Goal: Task Accomplishment & Management: Complete application form

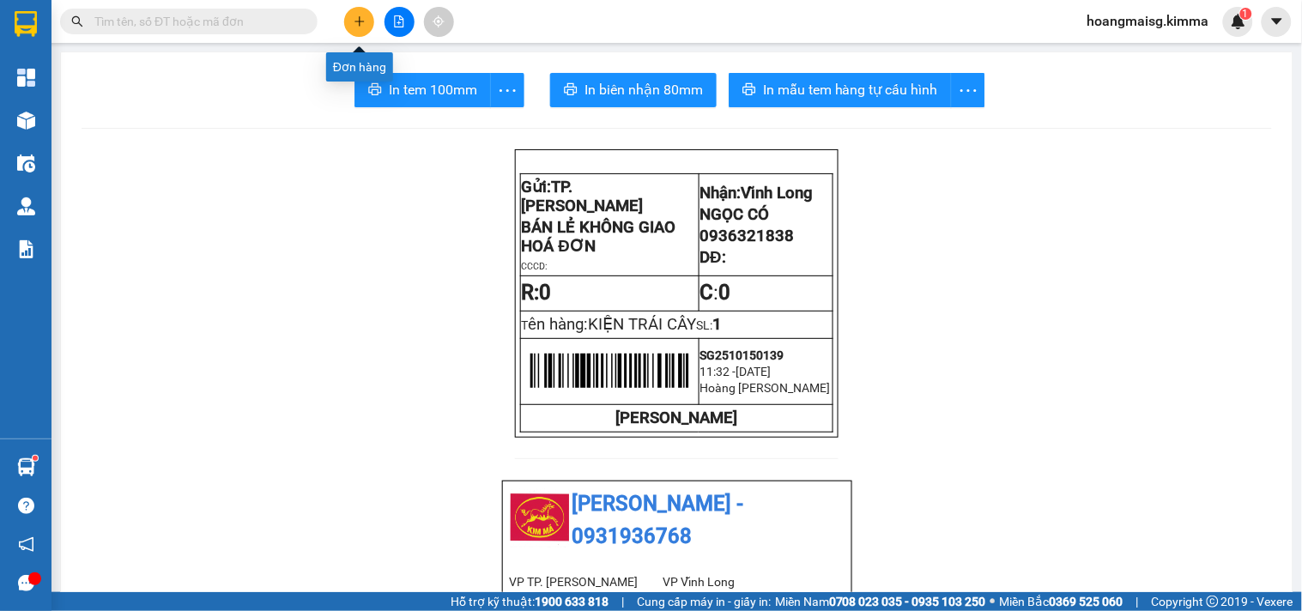
click at [366, 13] on button at bounding box center [359, 22] width 30 height 30
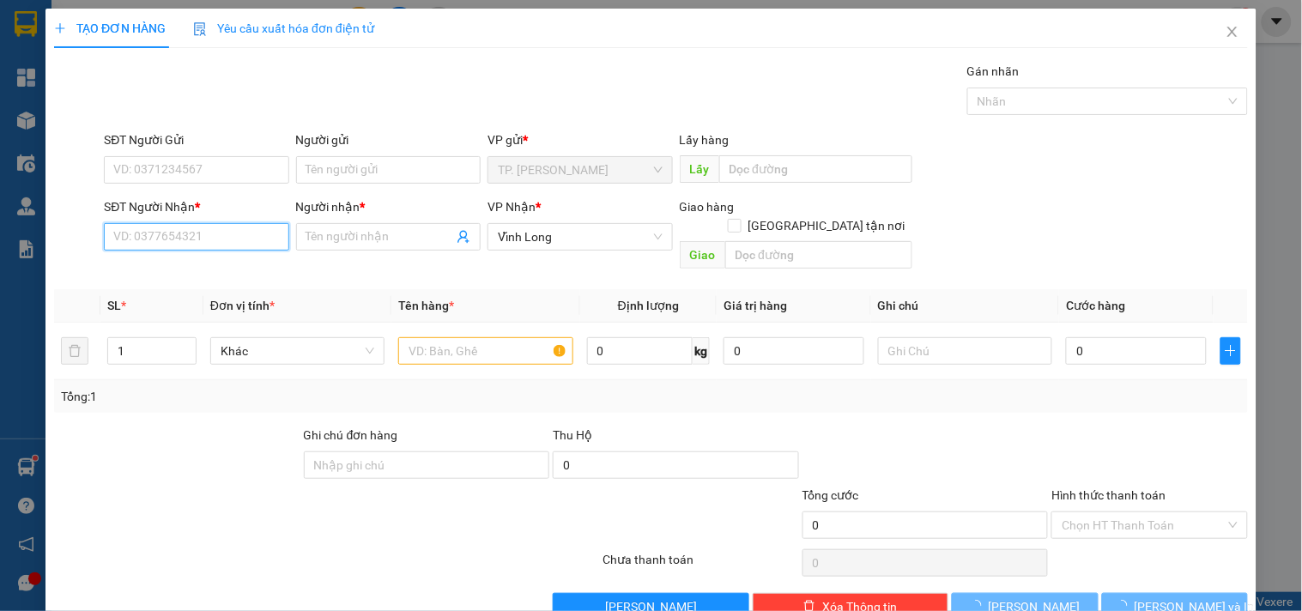
click at [182, 234] on input "SĐT Người Nhận *" at bounding box center [196, 236] width 184 height 27
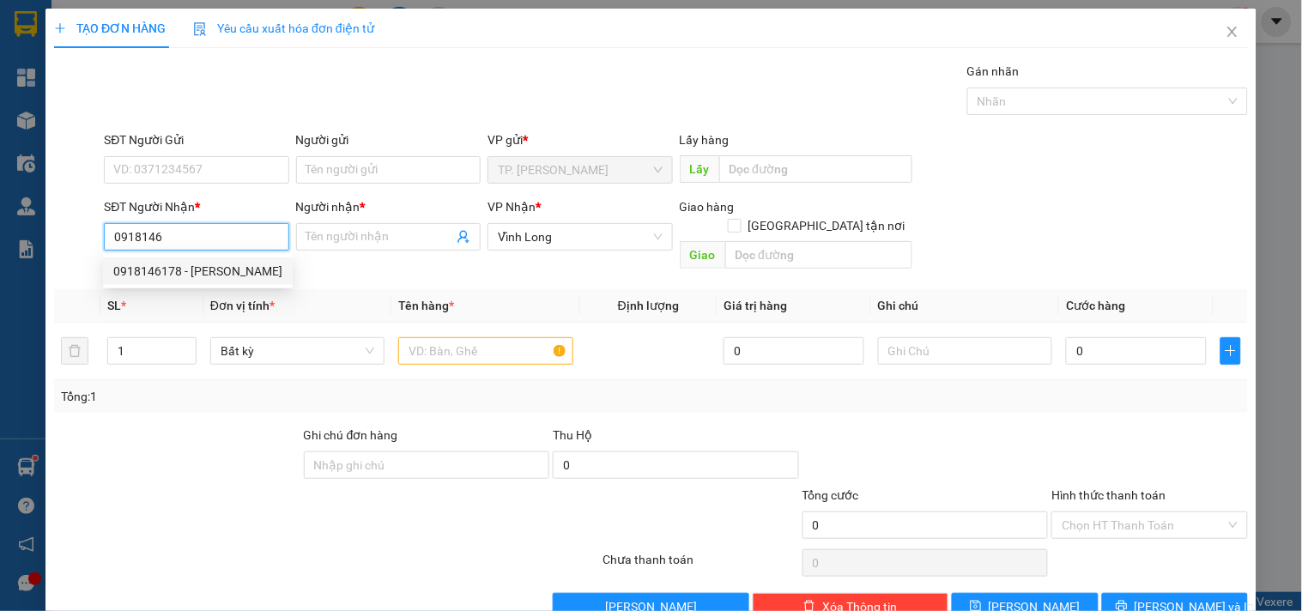
click at [200, 273] on div "0918146178 - [PERSON_NAME]" at bounding box center [197, 271] width 169 height 19
type input "0918146178"
type input "DUY LONG"
type input "0918146178"
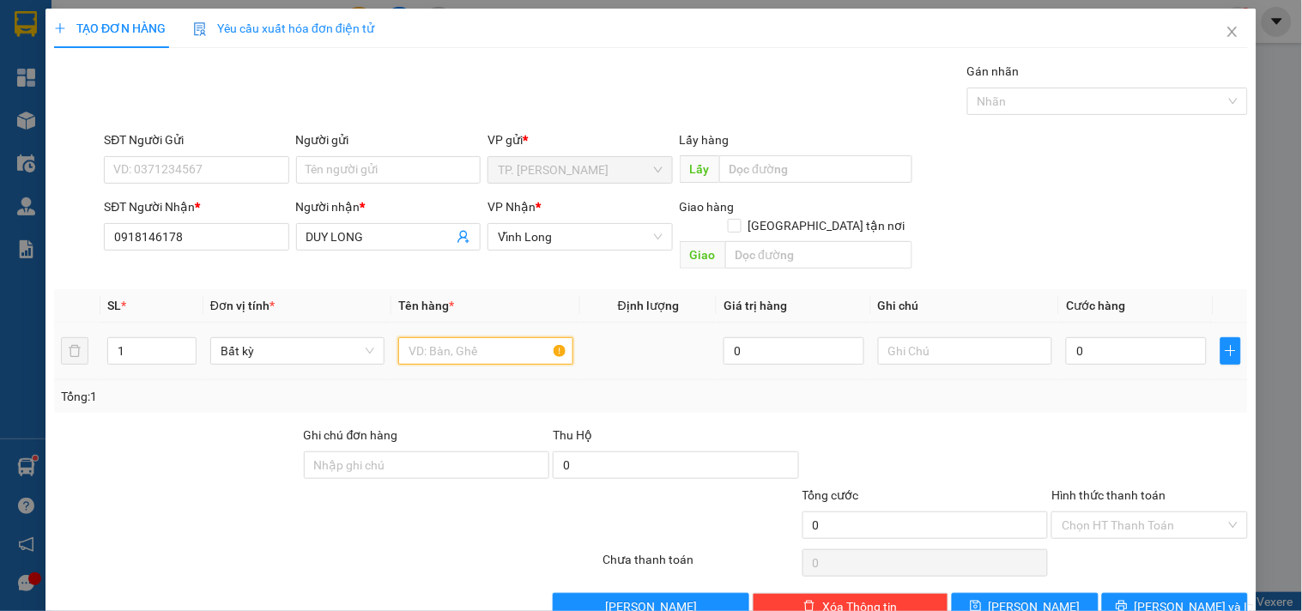
click at [432, 337] on input "text" at bounding box center [485, 350] width 174 height 27
type input "GÓI MÀU XANH"
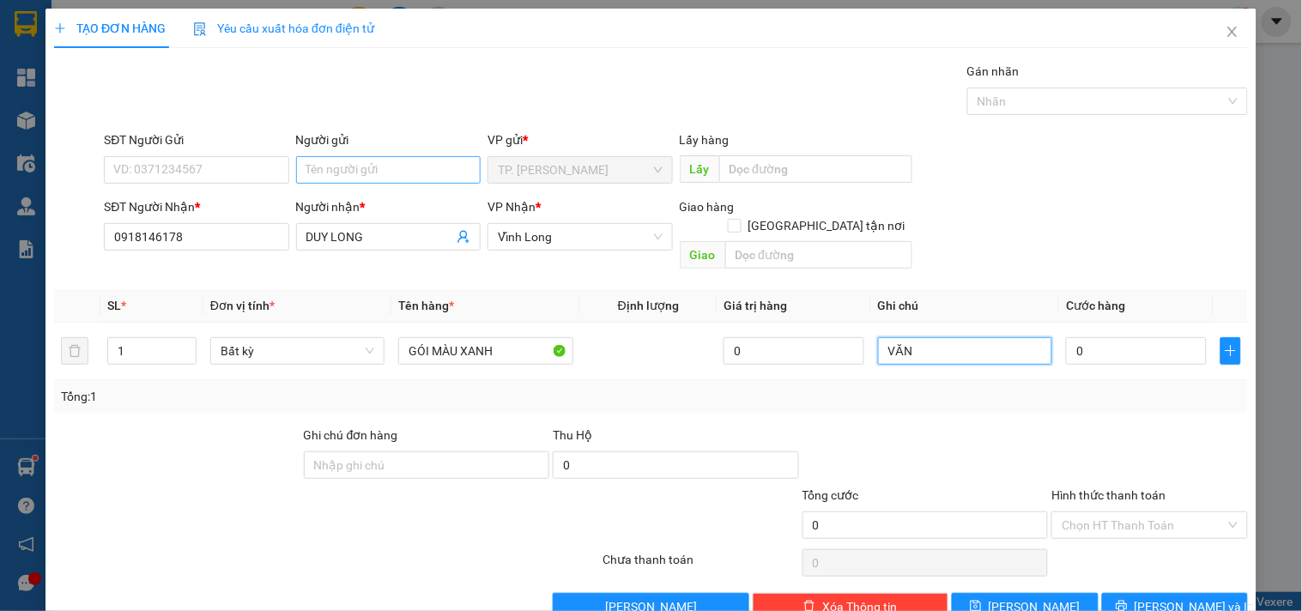
type input "VĂN"
click at [355, 168] on input "Người gửi" at bounding box center [388, 169] width 184 height 27
type input "B"
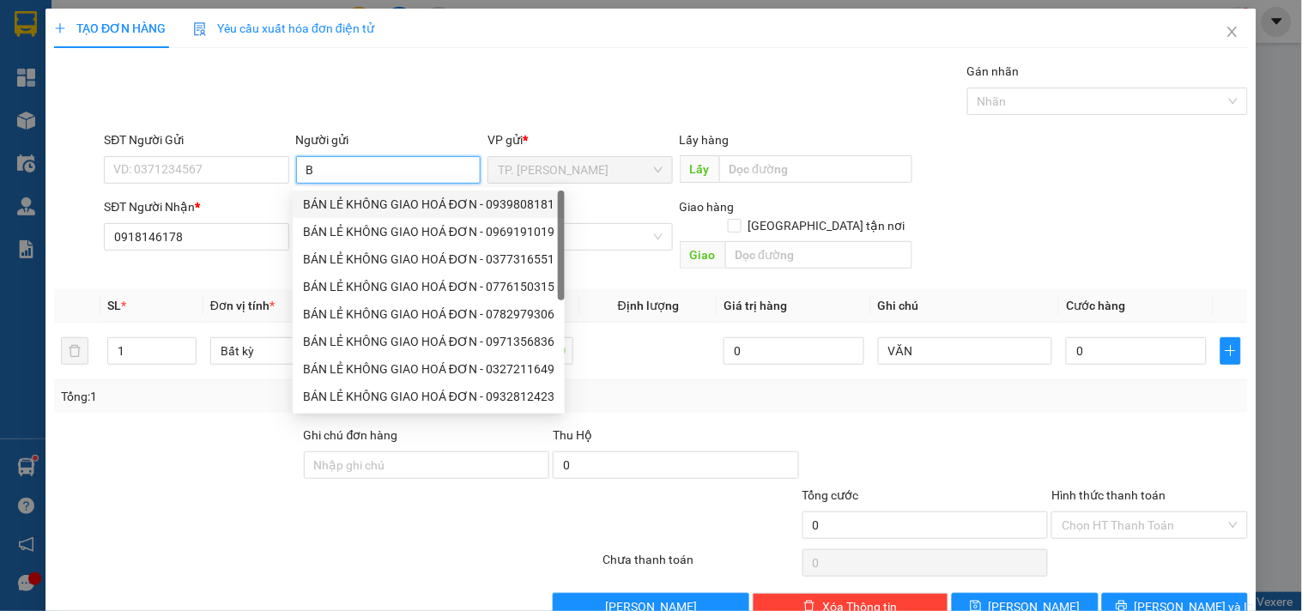
click at [342, 200] on div "BÁN LẺ KHÔNG GIAO HOÁ ĐƠN - 0939808181" at bounding box center [428, 204] width 251 height 19
type input "0939808181"
type input "BÁN LẺ KHÔNG GIAO HOÁ ĐƠN"
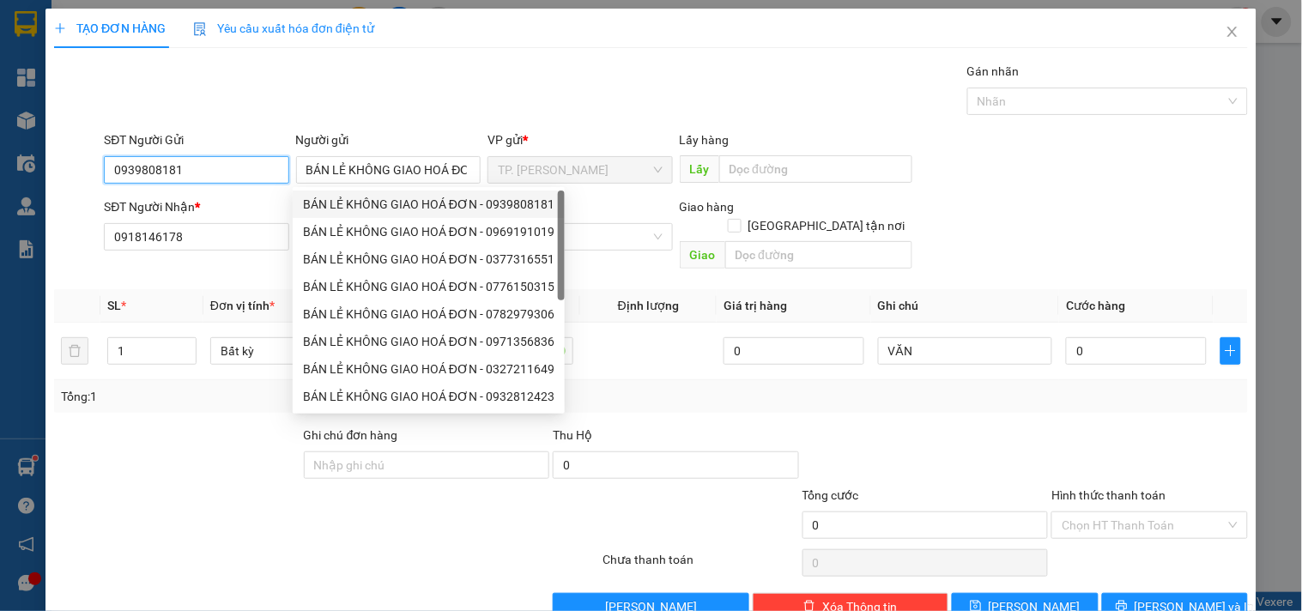
click at [257, 180] on input "0939808181" at bounding box center [196, 169] width 184 height 27
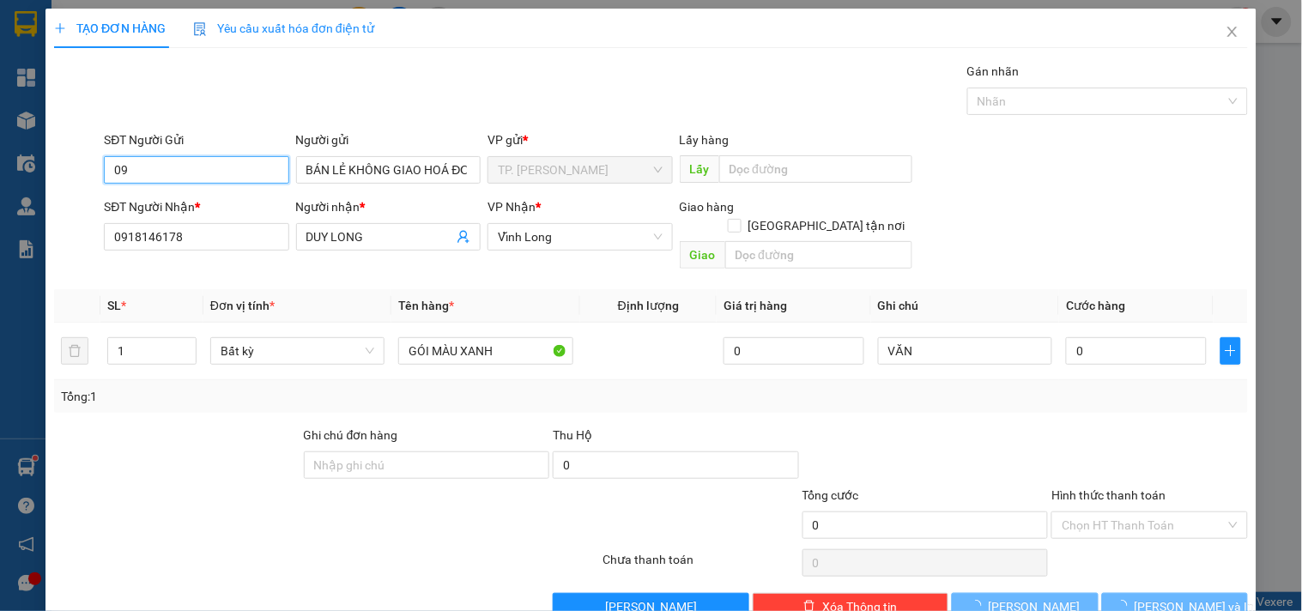
type input "0"
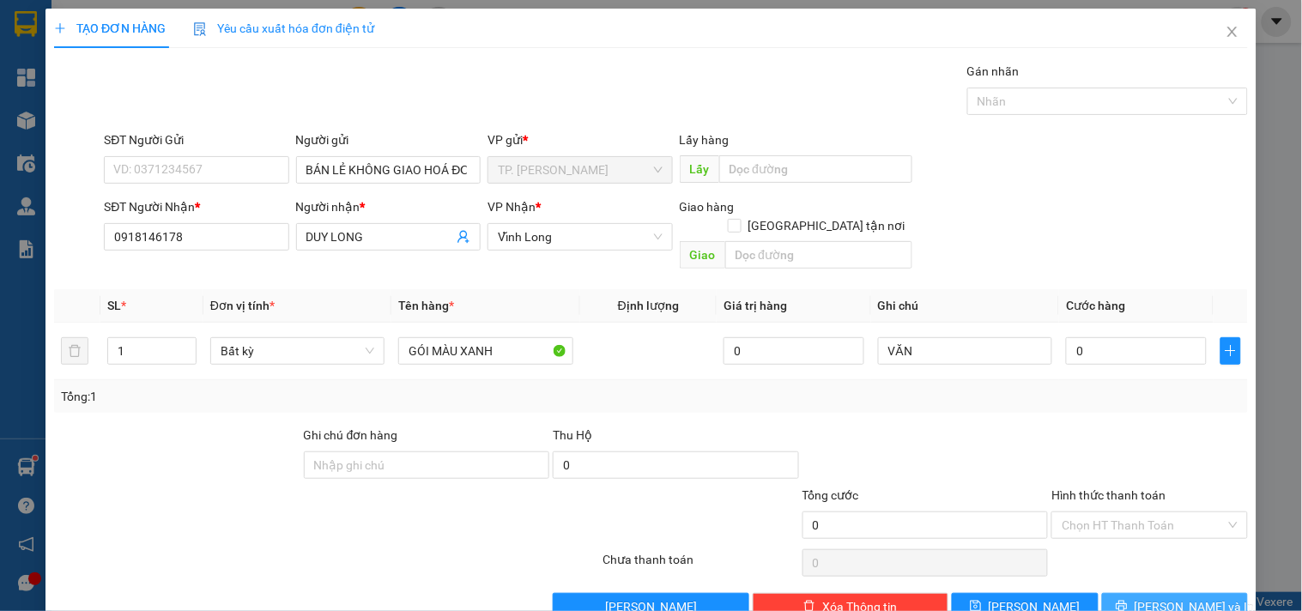
click at [1152, 593] on button "[PERSON_NAME] và In" at bounding box center [1175, 606] width 146 height 27
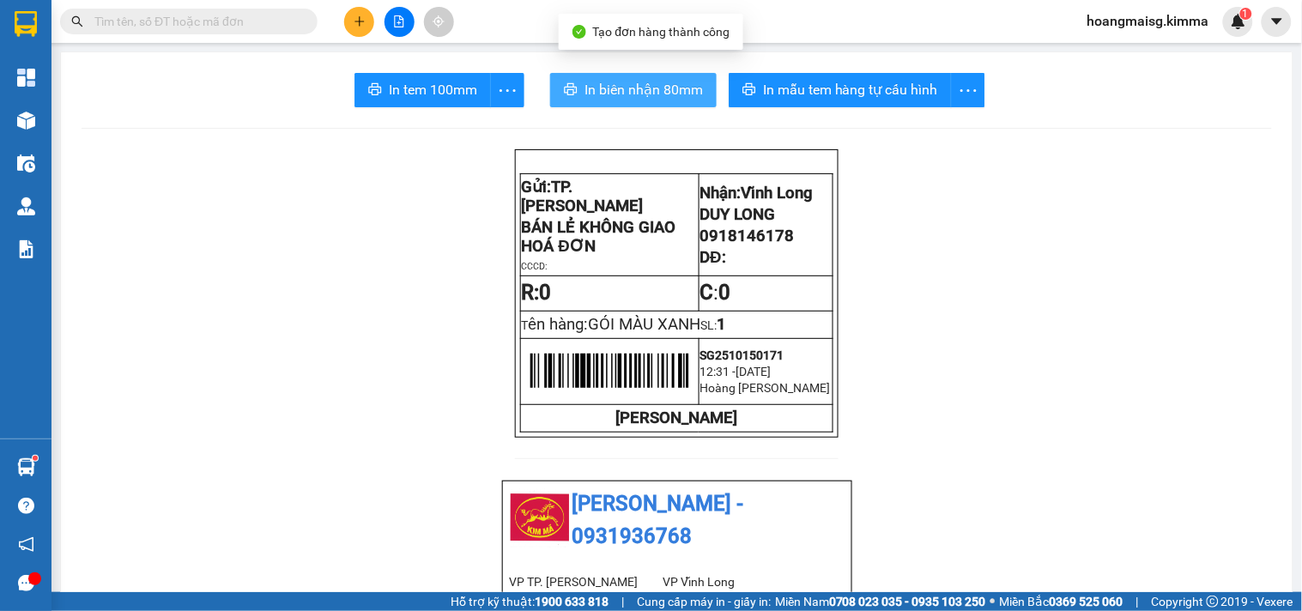
click at [584, 100] on span "In biên nhận 80mm" at bounding box center [643, 89] width 118 height 21
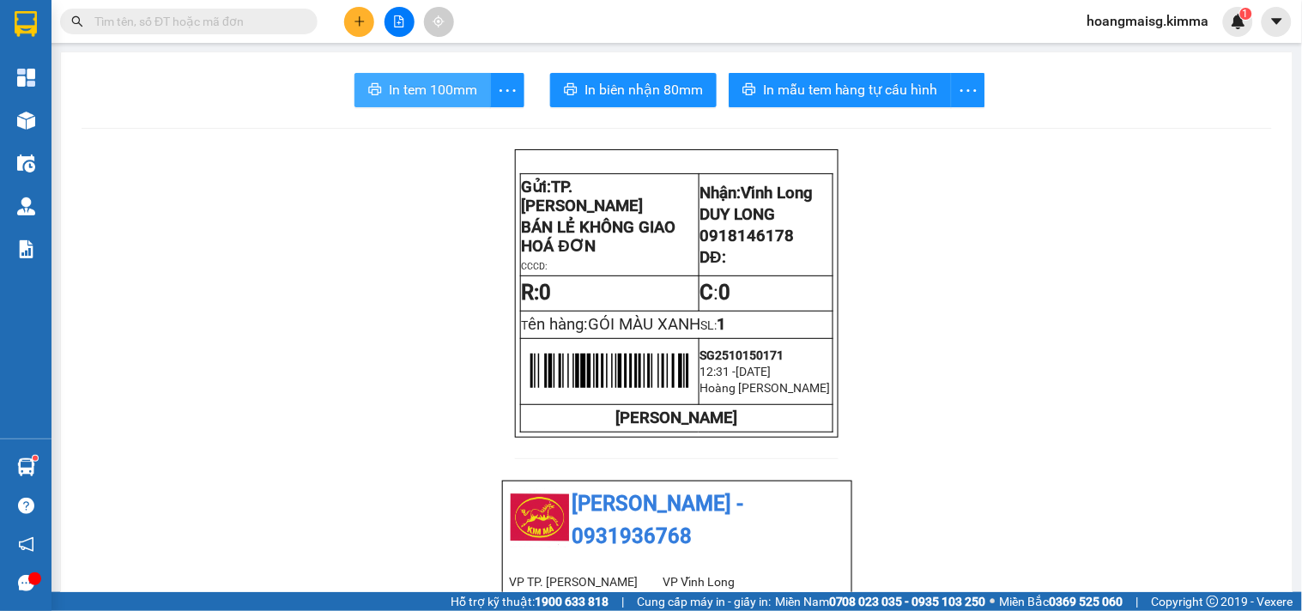
click at [436, 89] on span "In tem 100mm" at bounding box center [433, 89] width 88 height 21
drag, startPoint x: 211, startPoint y: 34, endPoint x: 208, endPoint y: 24, distance: 10.9
click at [209, 26] on div "Kết quả tìm kiếm ( 1 ) Bộ lọc Ngày tạo đơn gần nhất Mã ĐH Trạng thái Món hàng T…" at bounding box center [167, 22] width 335 height 30
click at [208, 24] on input "text" at bounding box center [195, 21] width 202 height 19
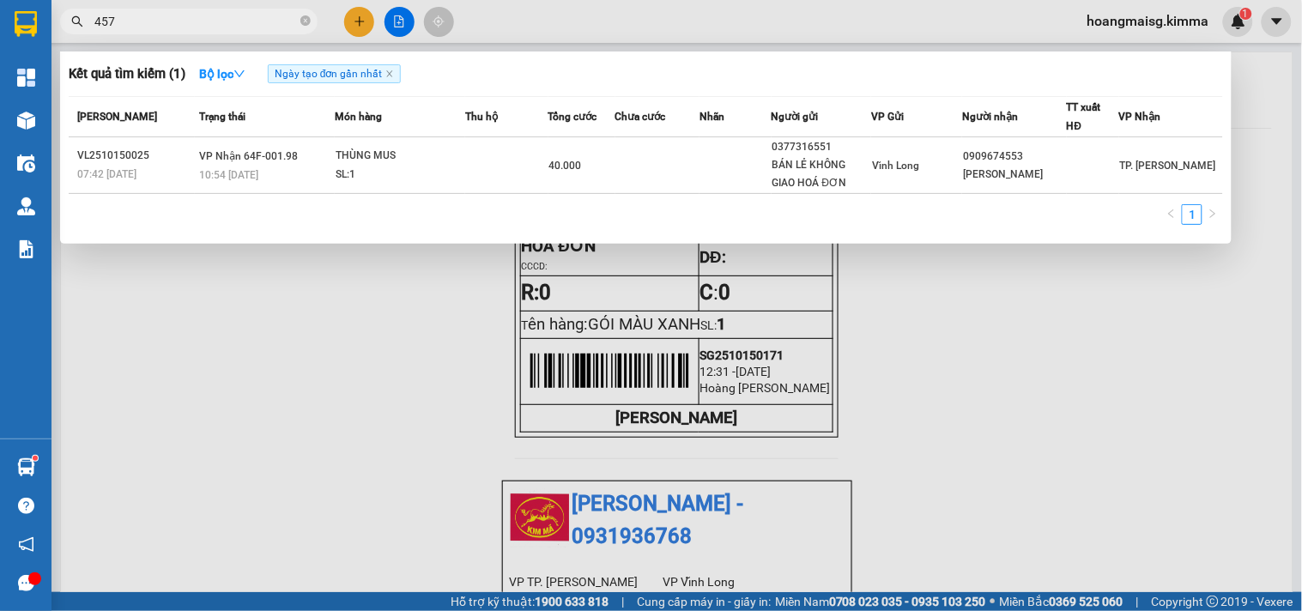
type input "4578"
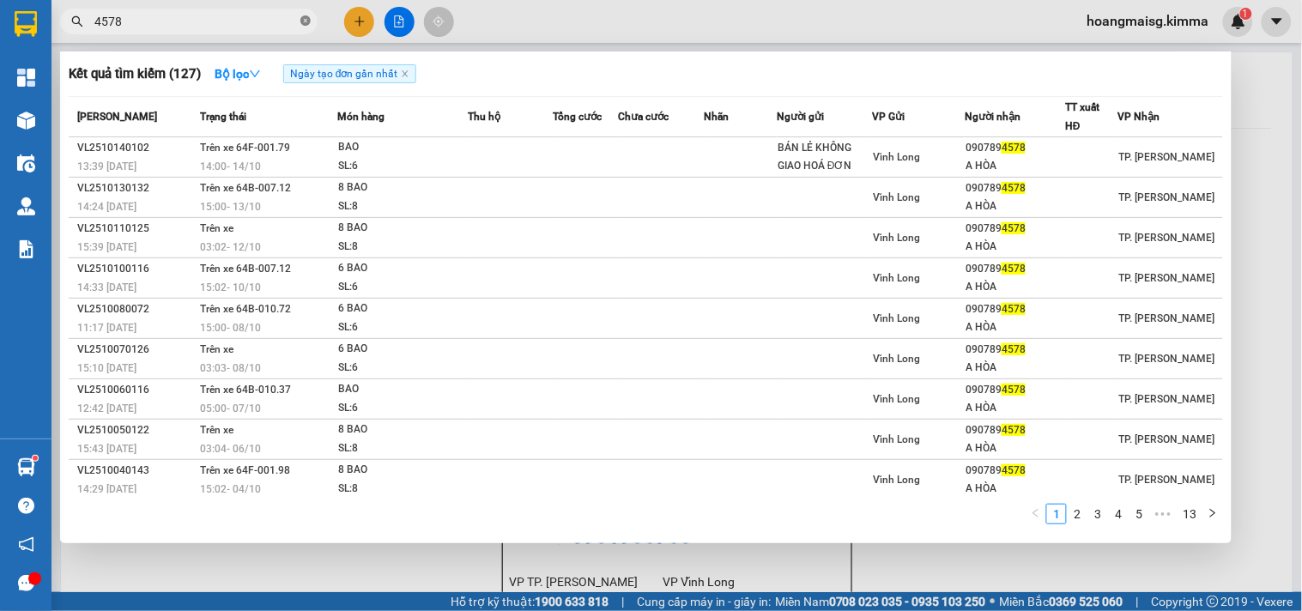
click at [304, 27] on span at bounding box center [305, 22] width 10 height 16
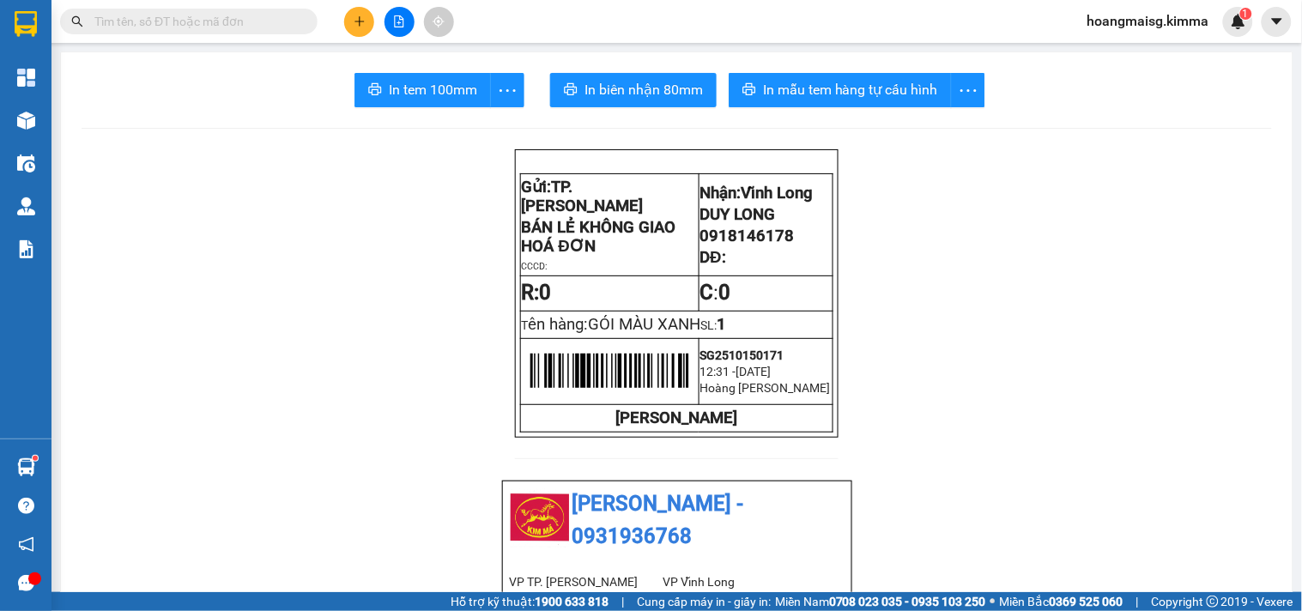
click at [370, 32] on div at bounding box center [399, 22] width 129 height 30
click at [367, 27] on button at bounding box center [359, 22] width 30 height 30
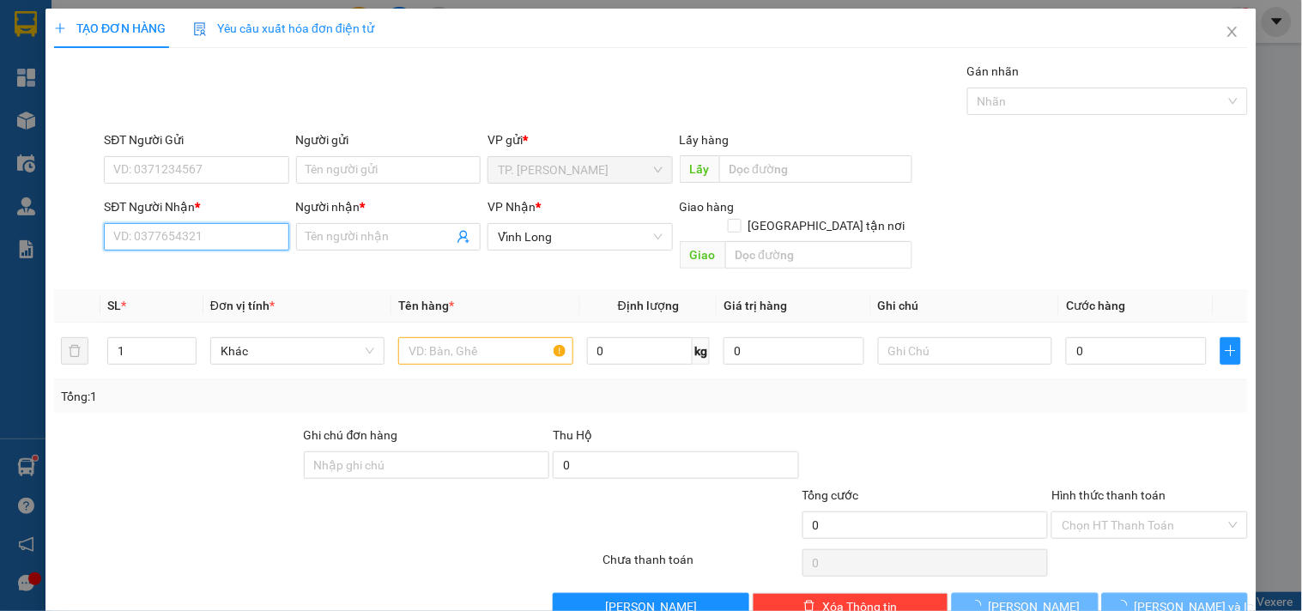
click at [233, 233] on input "SĐT Người Nhận *" at bounding box center [196, 236] width 184 height 27
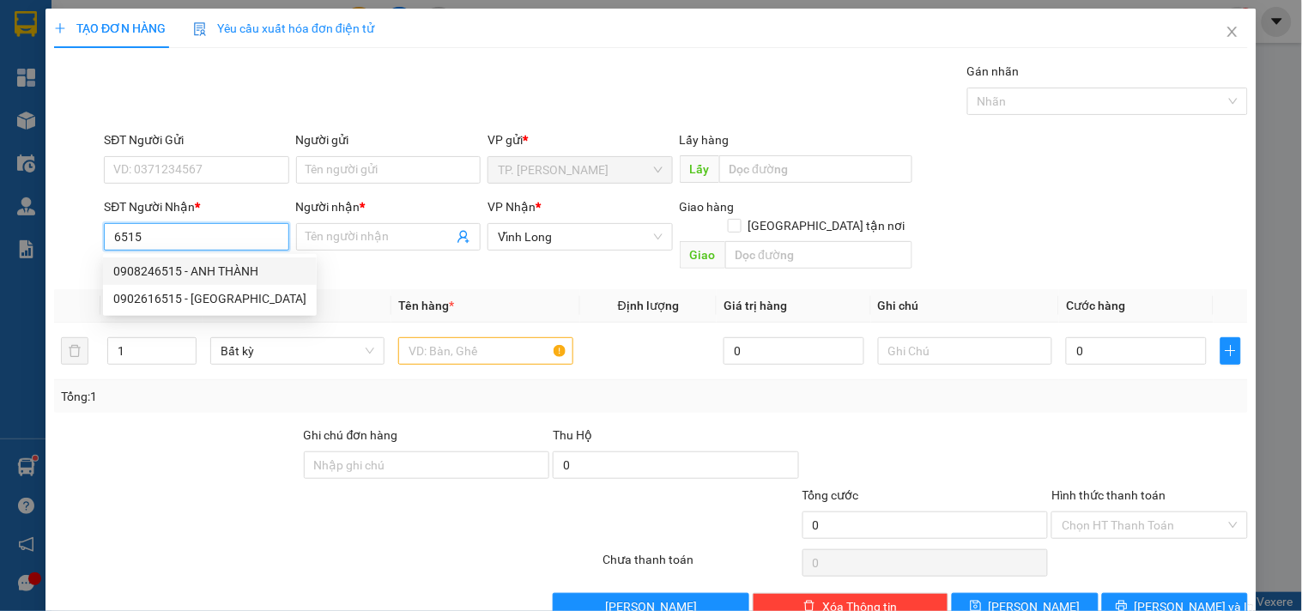
click at [217, 272] on div "0908246515 - ANH THÀNH" at bounding box center [209, 271] width 193 height 19
type input "0908246515"
type input "ANH THÀNH"
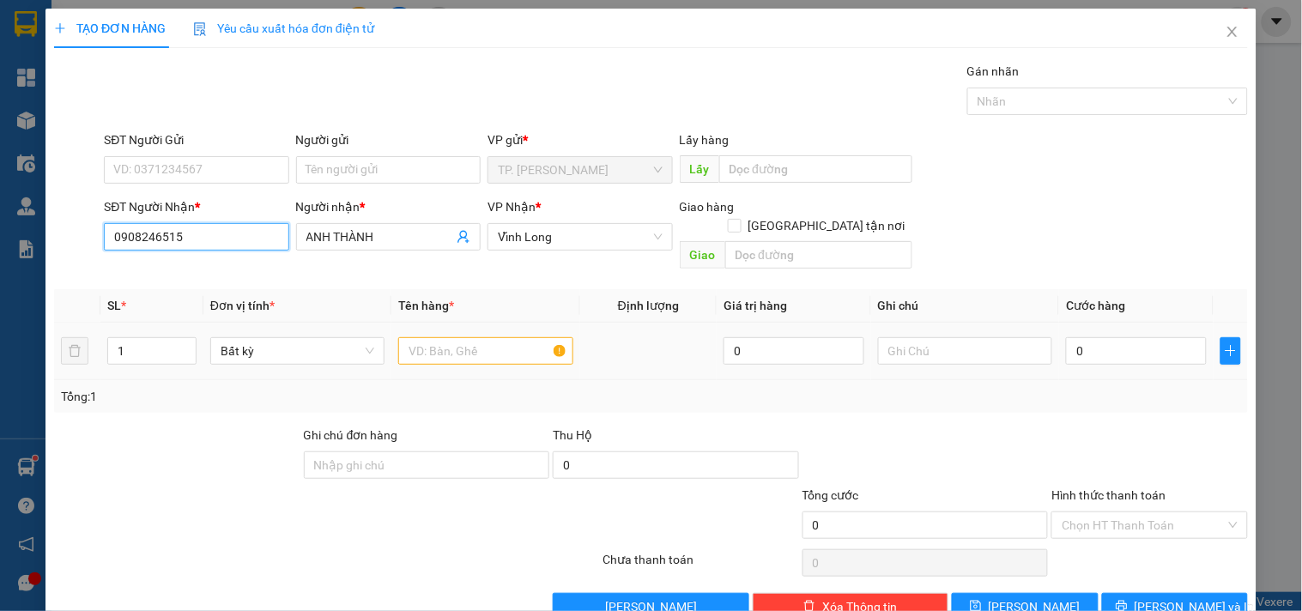
type input "0908246515"
click at [457, 337] on input "text" at bounding box center [485, 350] width 174 height 27
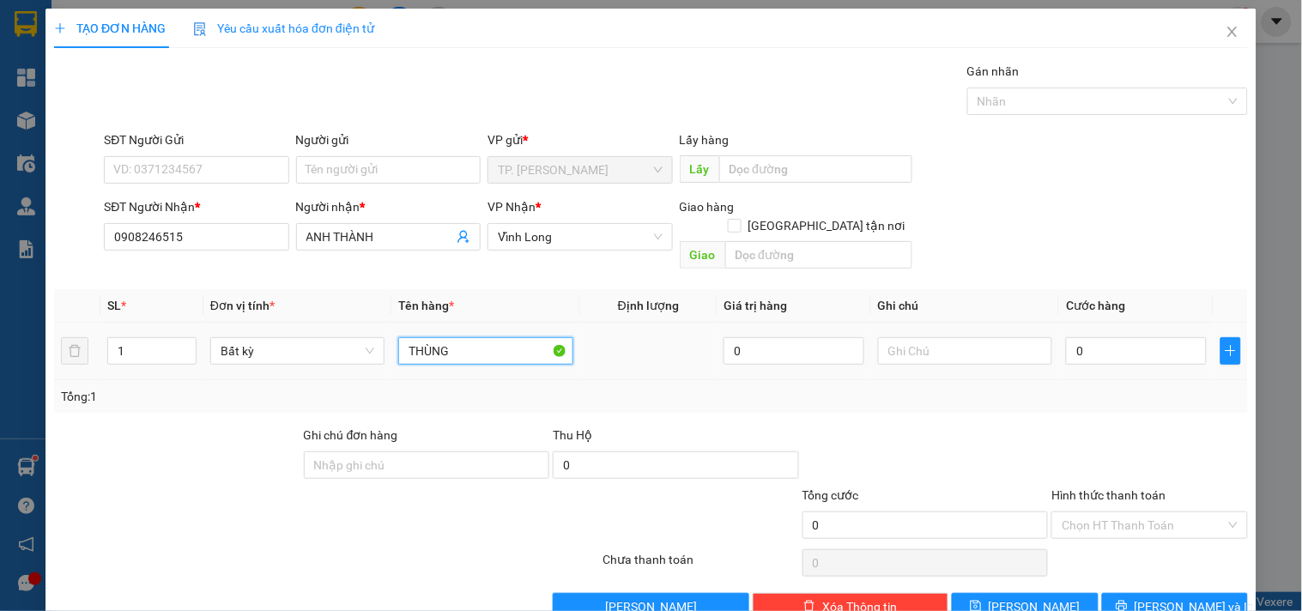
type input "THÙNG"
type input "VĂN"
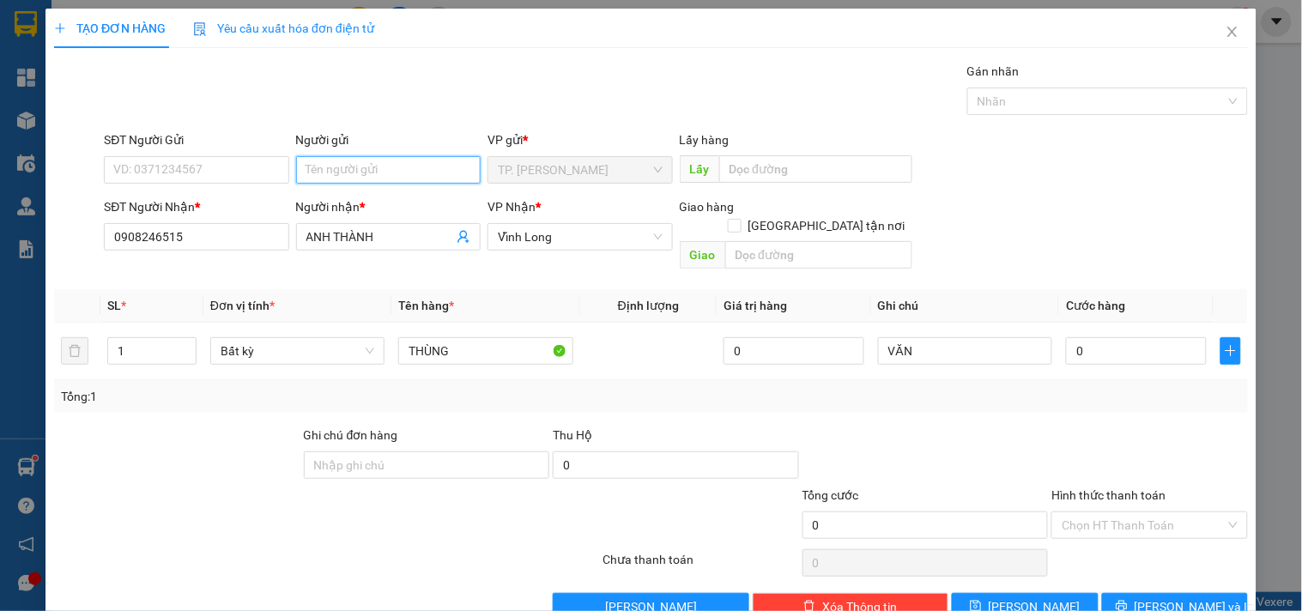
click at [354, 168] on input "Người gửi" at bounding box center [388, 169] width 184 height 27
type input "B"
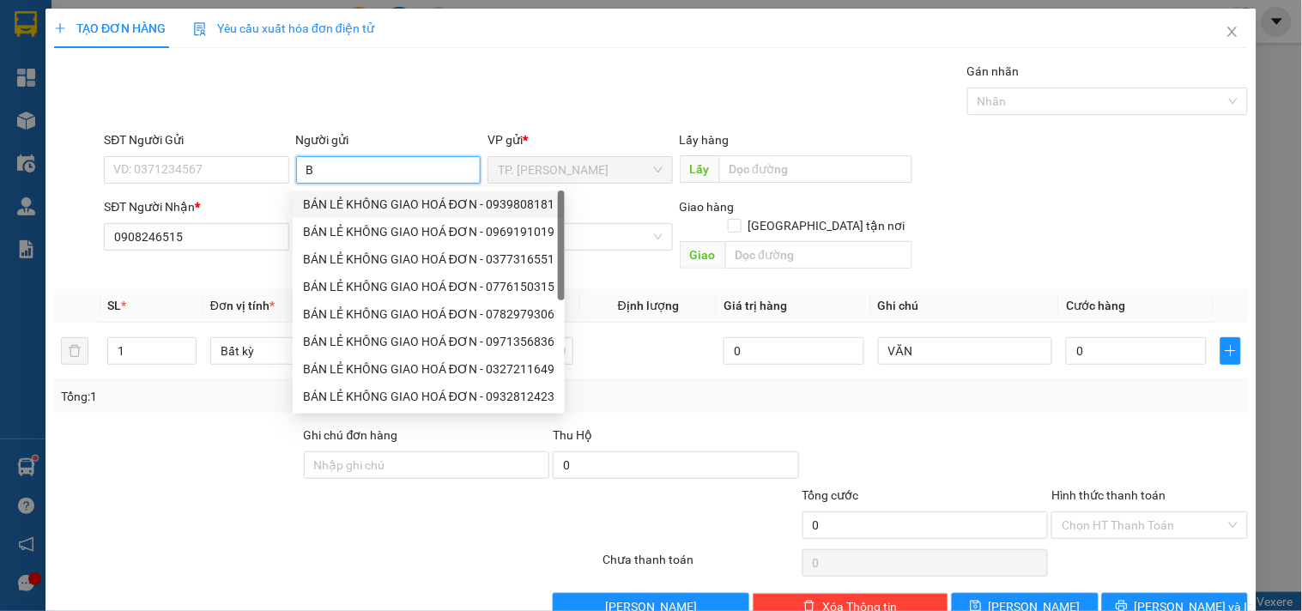
drag, startPoint x: 341, startPoint y: 197, endPoint x: 305, endPoint y: 190, distance: 36.7
click at [341, 198] on div "BÁN LẺ KHÔNG GIAO HOÁ ĐƠN - 0939808181" at bounding box center [428, 204] width 251 height 19
type input "0939808181"
type input "BÁN LẺ KHÔNG GIAO HOÁ ĐƠN"
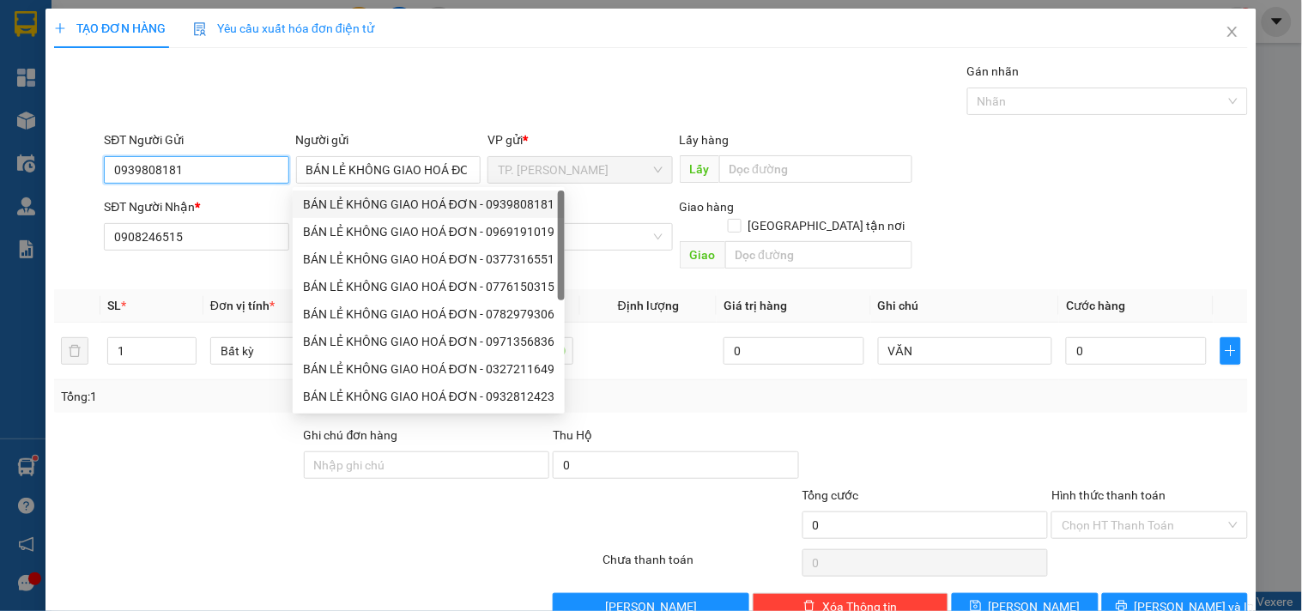
click at [226, 172] on input "0939808181" at bounding box center [196, 169] width 184 height 27
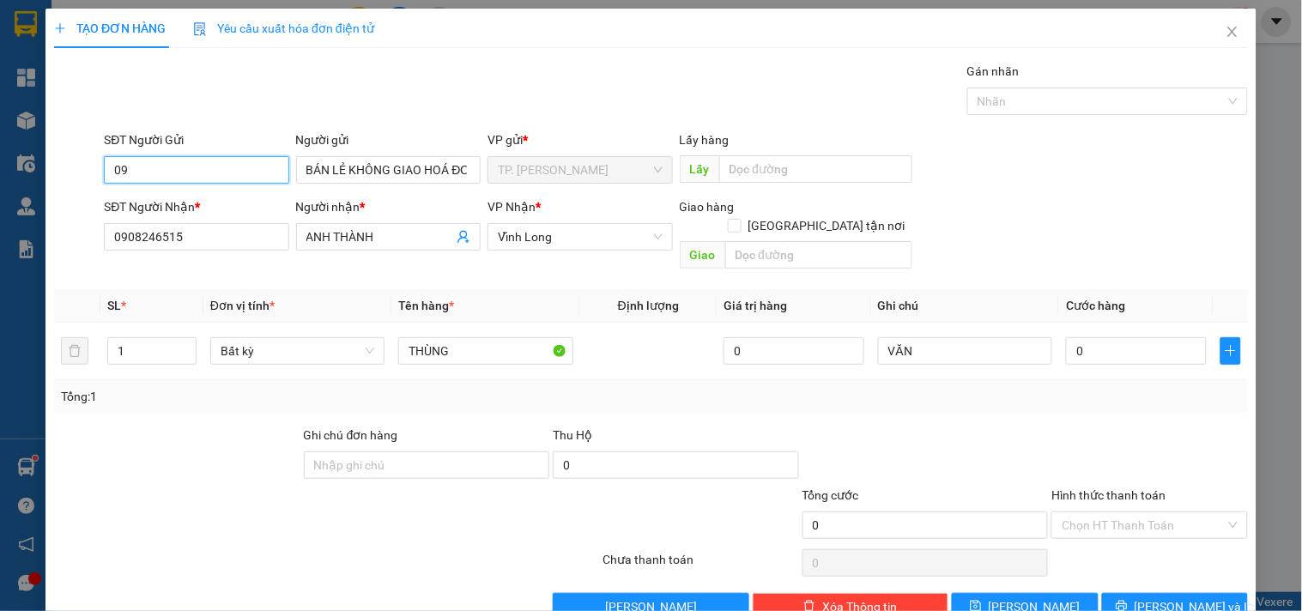
type input "0"
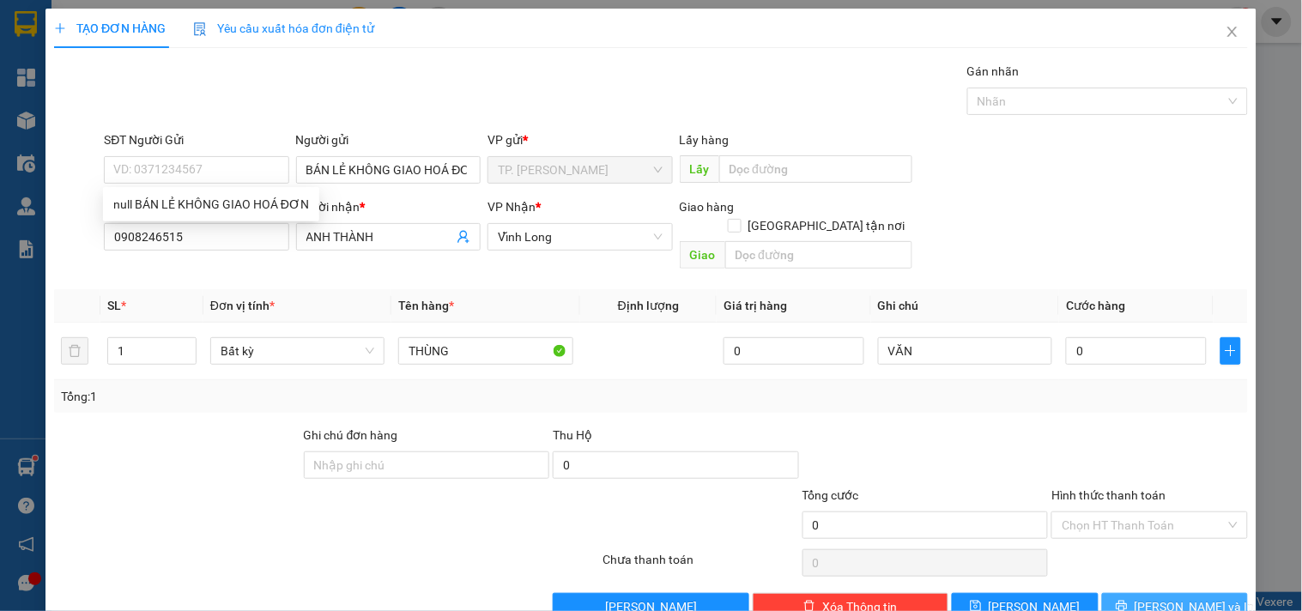
click at [1148, 597] on span "[PERSON_NAME] và In" at bounding box center [1194, 606] width 120 height 19
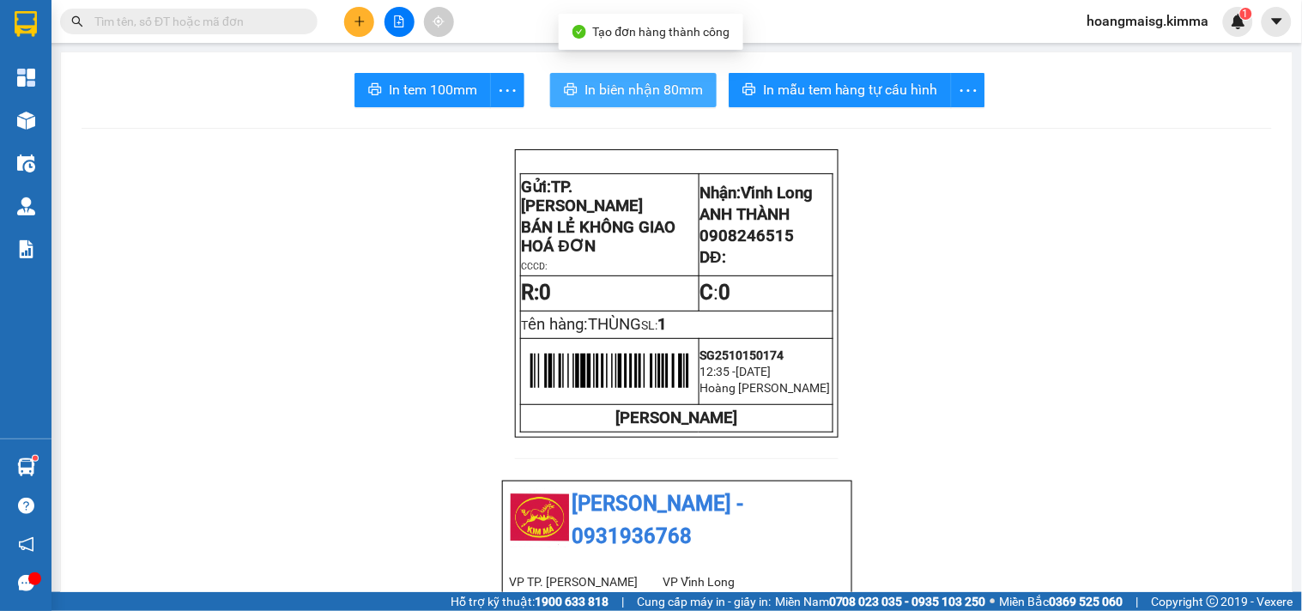
drag, startPoint x: 610, startPoint y: 65, endPoint x: 615, endPoint y: 91, distance: 26.3
click at [615, 91] on span "In biên nhận 80mm" at bounding box center [643, 89] width 118 height 21
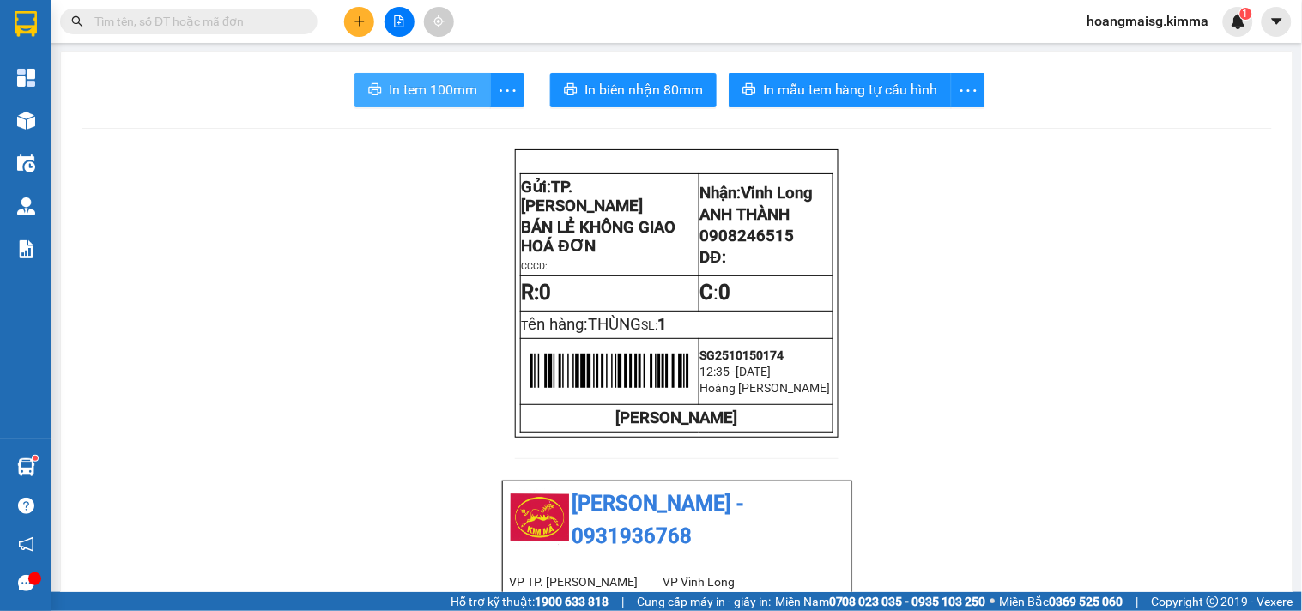
click at [446, 82] on span "In tem 100mm" at bounding box center [433, 89] width 88 height 21
click at [354, 15] on icon "plus" at bounding box center [360, 21] width 12 height 12
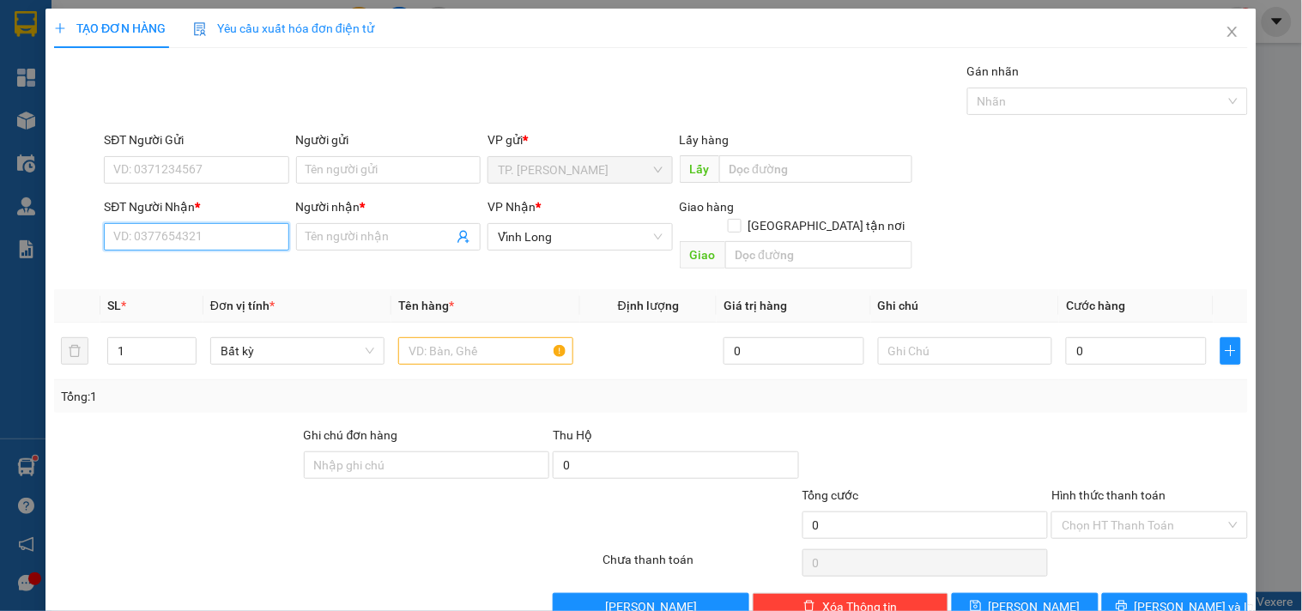
click at [204, 245] on input "SĐT Người Nhận *" at bounding box center [196, 236] width 184 height 27
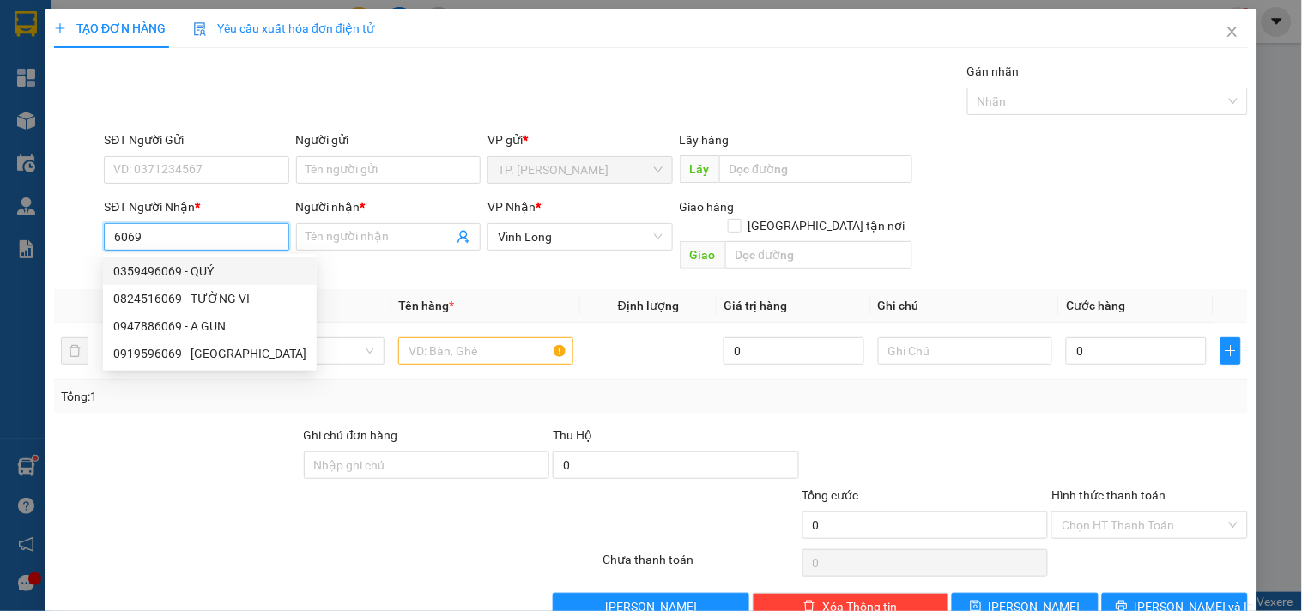
click at [192, 276] on div "0359496069 - QUÝ" at bounding box center [209, 271] width 193 height 19
type input "0359496069"
type input "QUÝ"
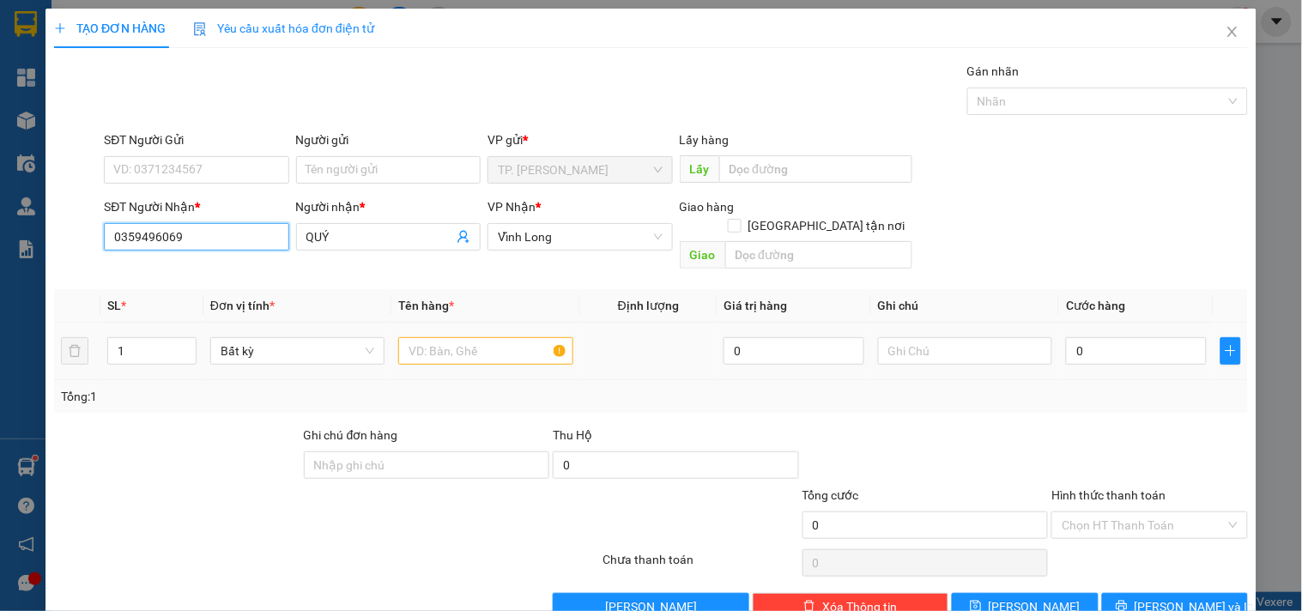
type input "0359496069"
drag, startPoint x: 416, startPoint y: 315, endPoint x: 429, endPoint y: 329, distance: 18.8
click at [427, 334] on div at bounding box center [485, 351] width 174 height 34
click at [429, 337] on input "text" at bounding box center [485, 350] width 174 height 27
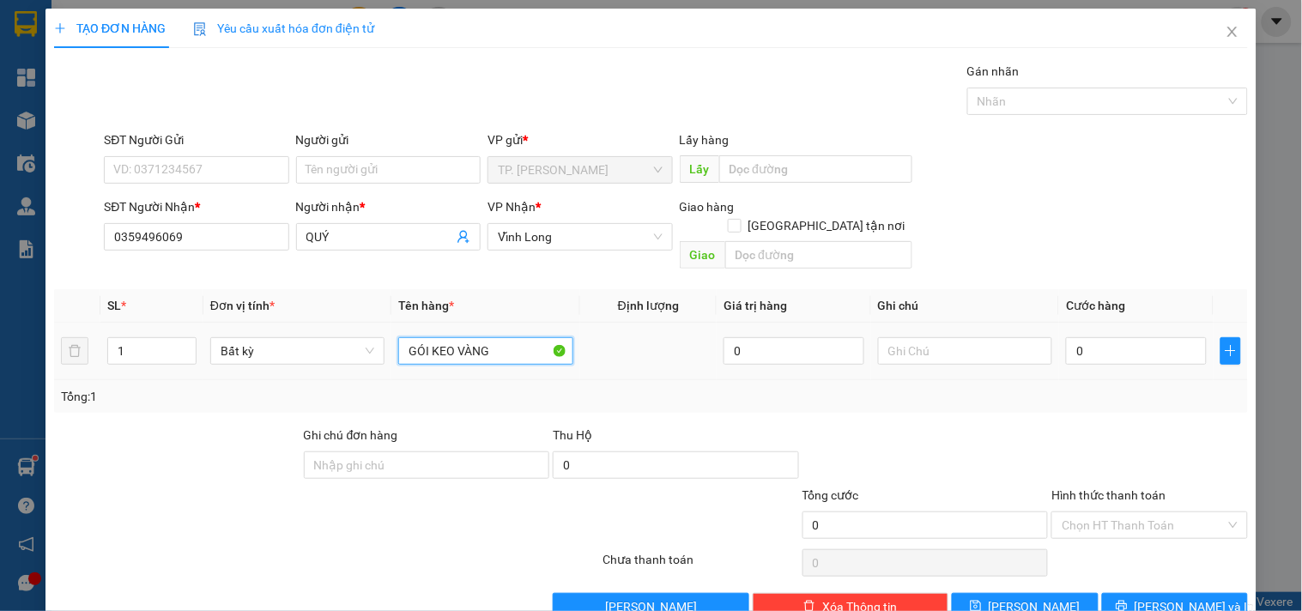
type input "GÓI KEO VÀNG"
type input "VĂN"
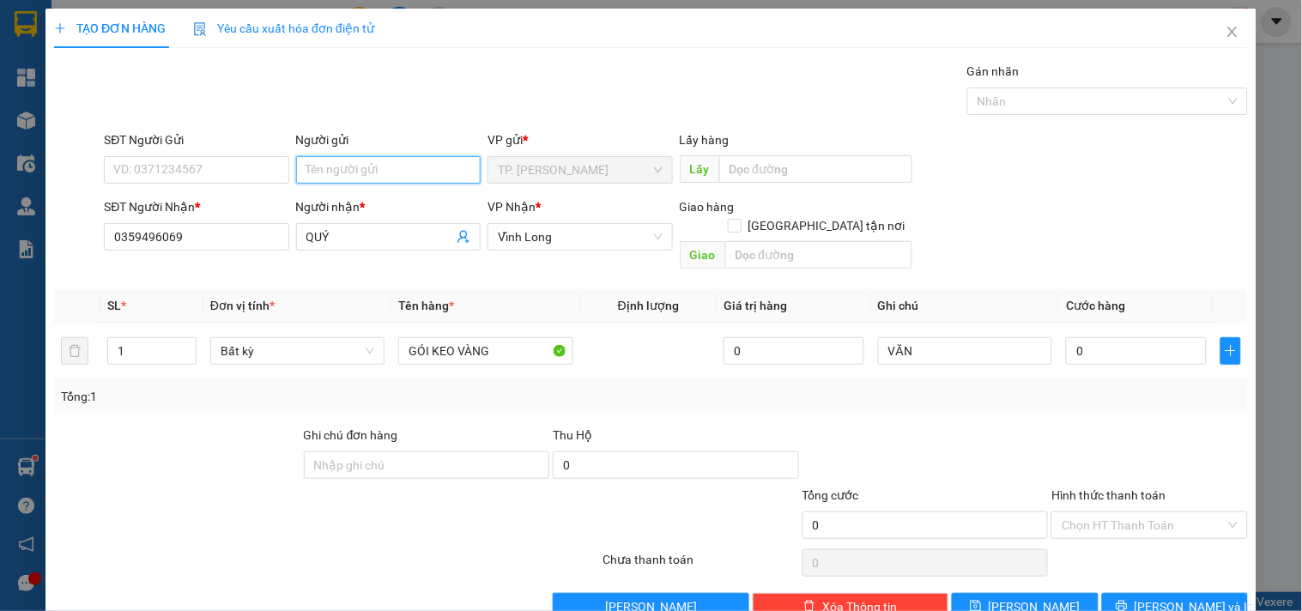
click at [386, 174] on input "Người gửi" at bounding box center [388, 169] width 184 height 27
type input "B"
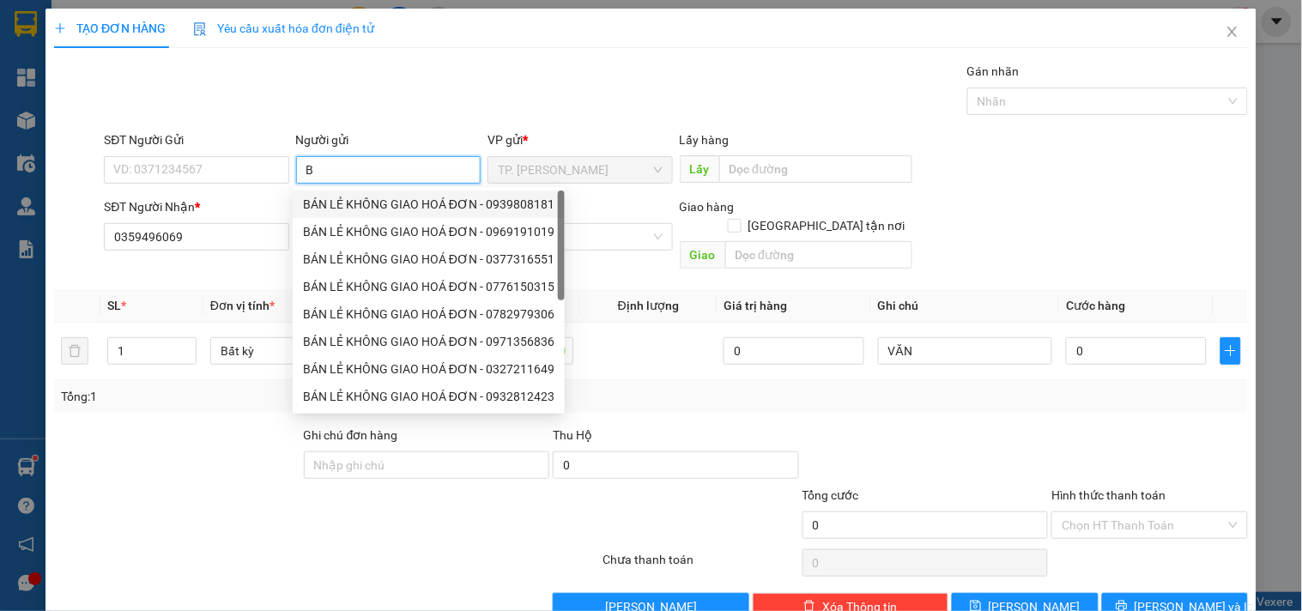
click at [357, 202] on div "BÁN LẺ KHÔNG GIAO HOÁ ĐƠN - 0939808181" at bounding box center [428, 204] width 251 height 19
type input "0939808181"
type input "BÁN LẺ KHÔNG GIAO HOÁ ĐƠN"
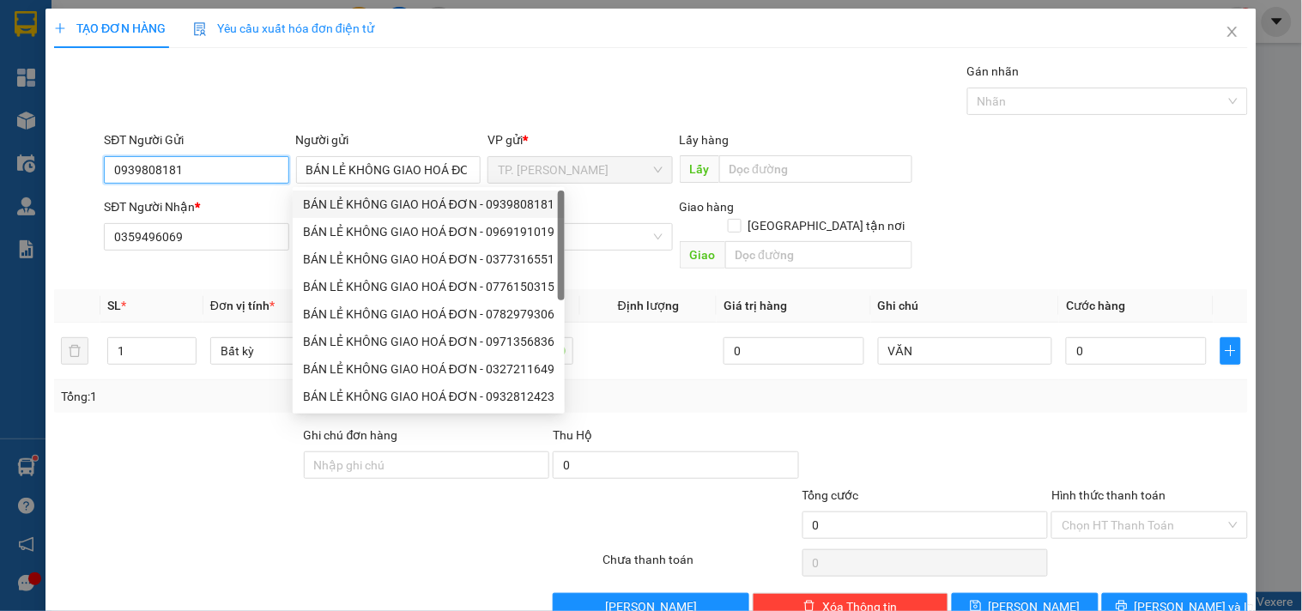
click at [261, 170] on input "0939808181" at bounding box center [196, 169] width 184 height 27
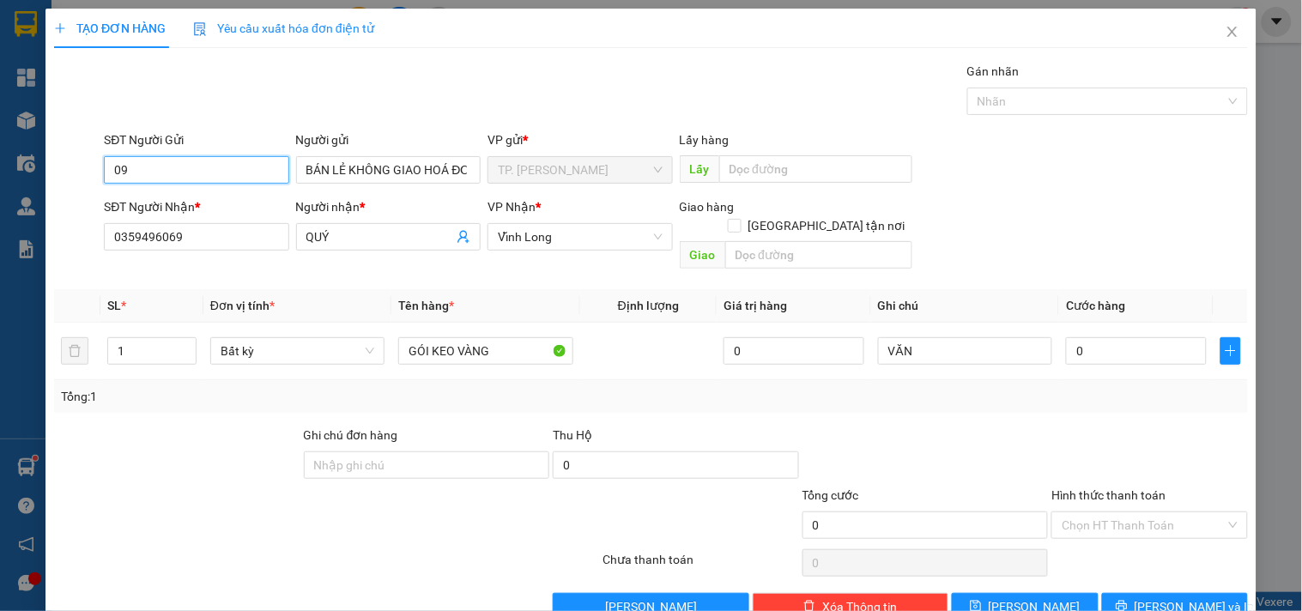
type input "0"
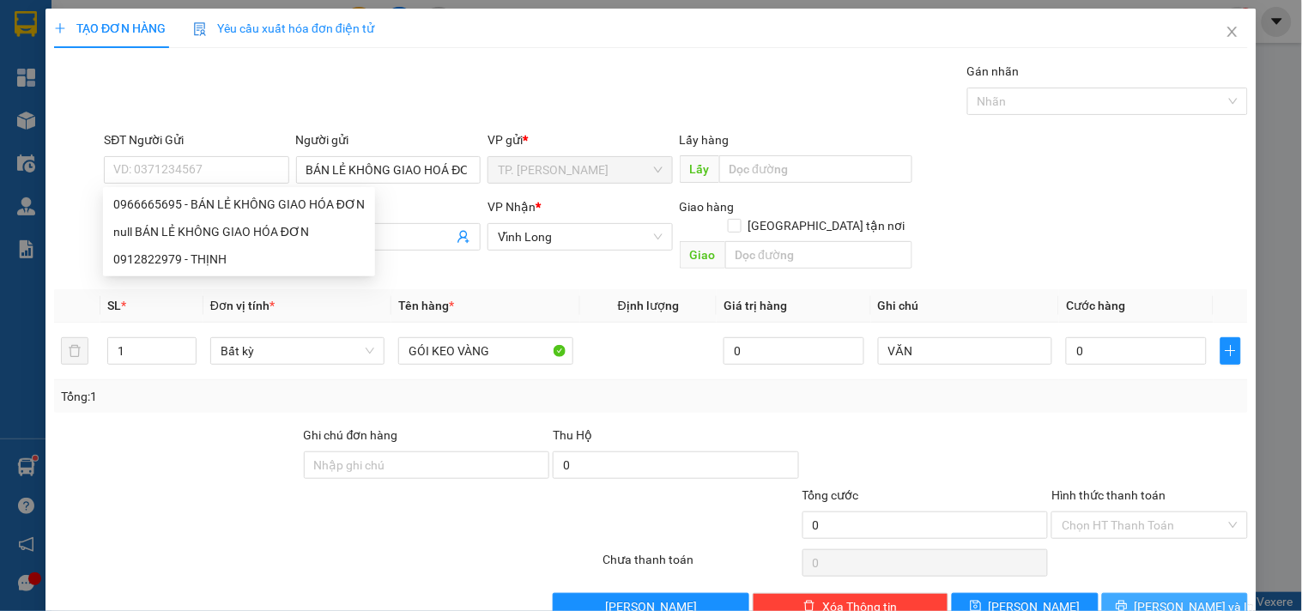
click at [1154, 593] on button "[PERSON_NAME] và In" at bounding box center [1175, 606] width 146 height 27
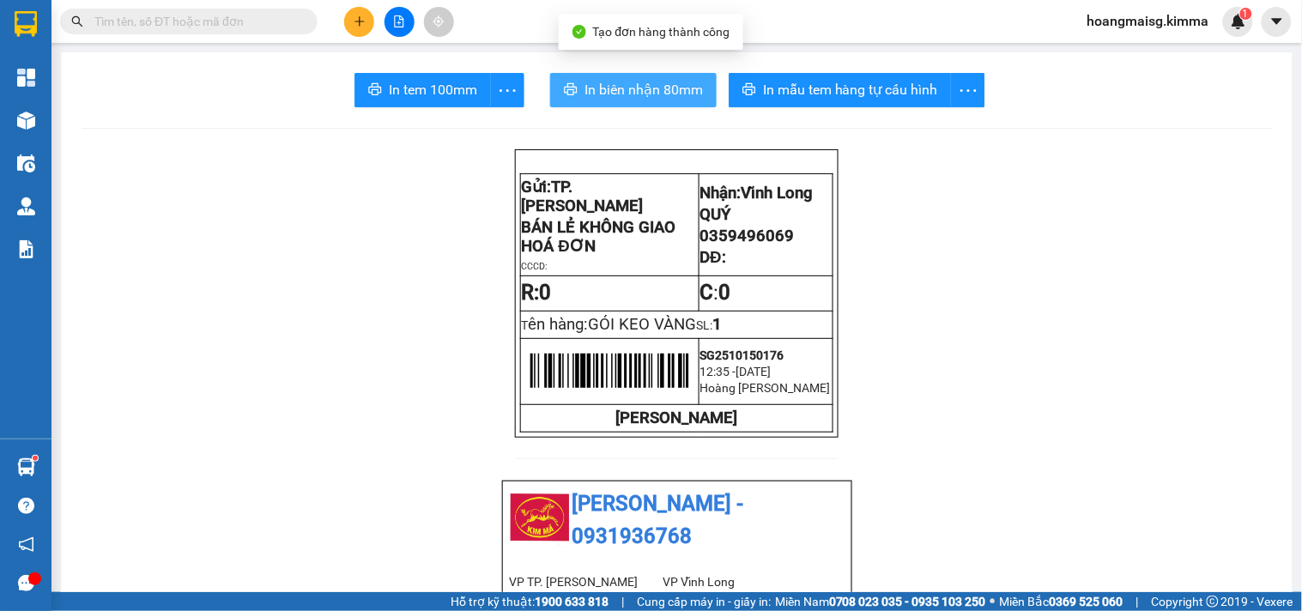
click at [615, 81] on span "In biên nhận 80mm" at bounding box center [643, 89] width 118 height 21
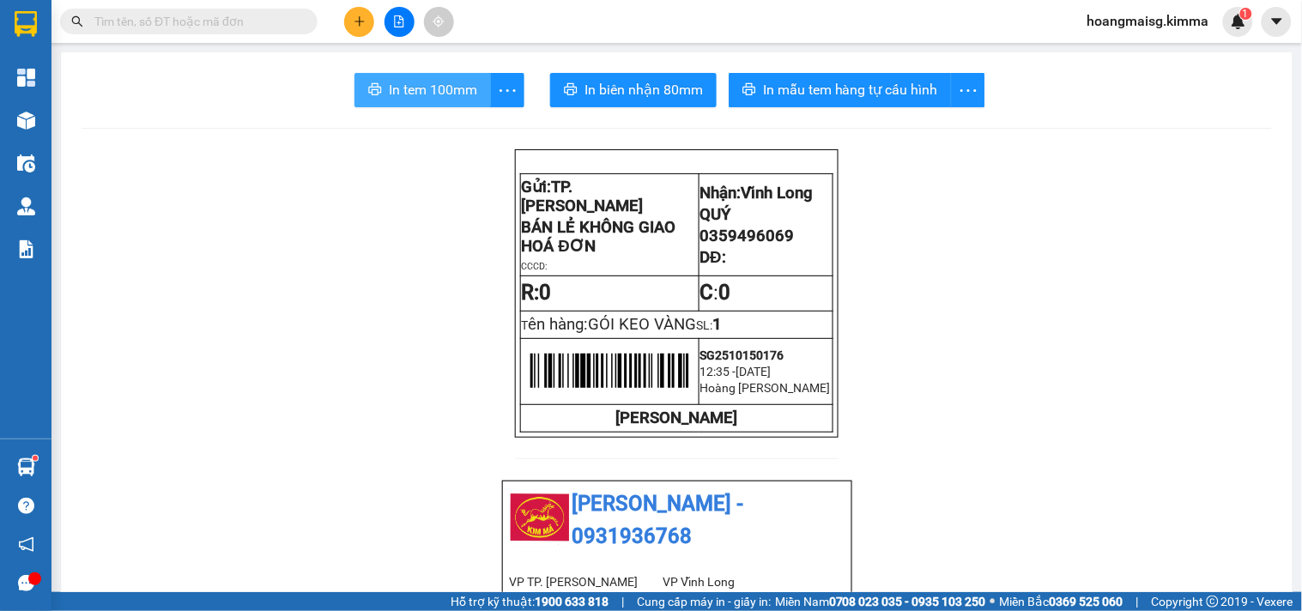
click at [424, 92] on span "In tem 100mm" at bounding box center [433, 89] width 88 height 21
click at [360, 19] on icon "plus" at bounding box center [360, 21] width 12 height 12
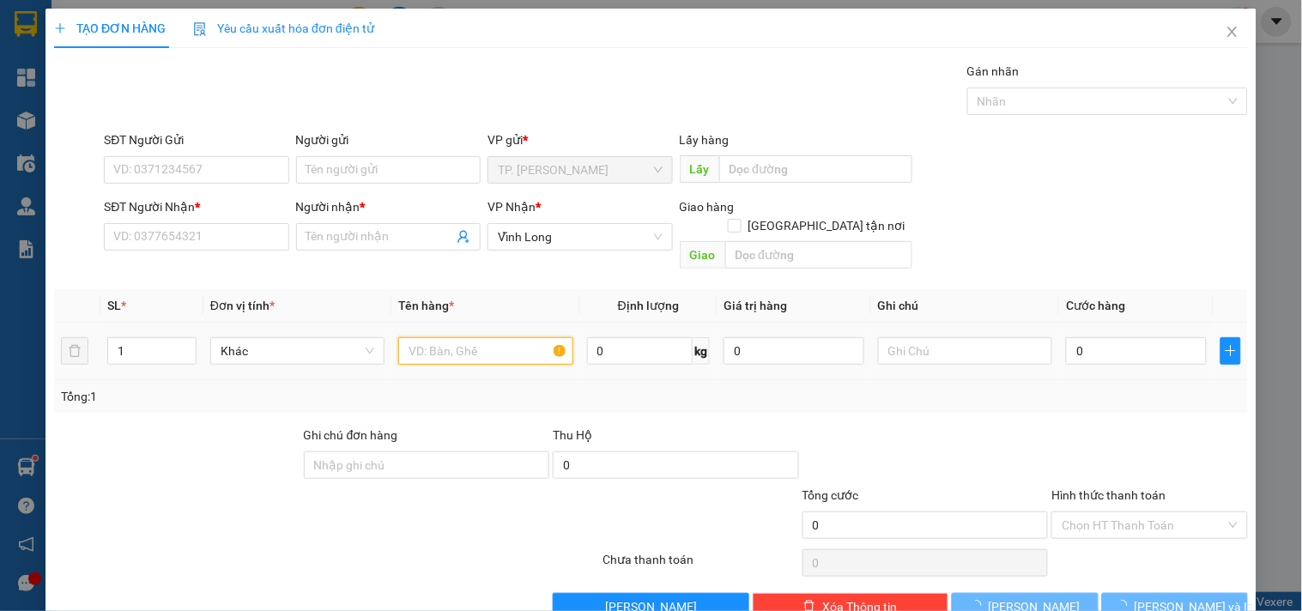
click at [459, 337] on input "text" at bounding box center [485, 350] width 174 height 27
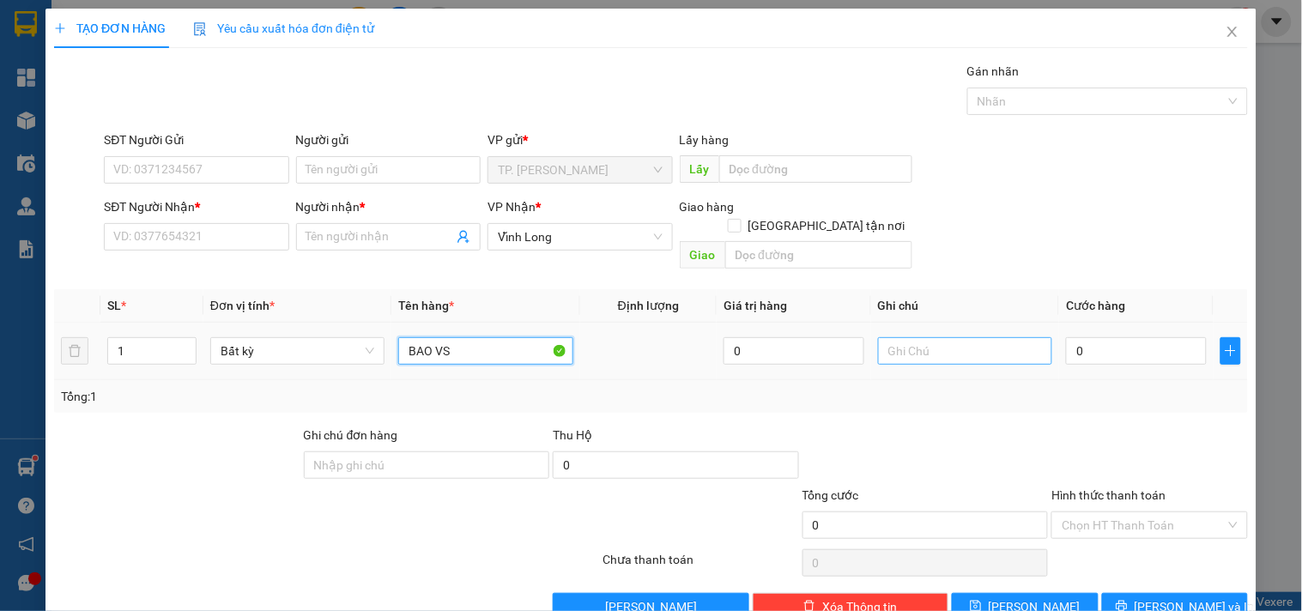
type input "BAO VS"
click at [881, 337] on input "text" at bounding box center [965, 350] width 174 height 27
type input "VĂN"
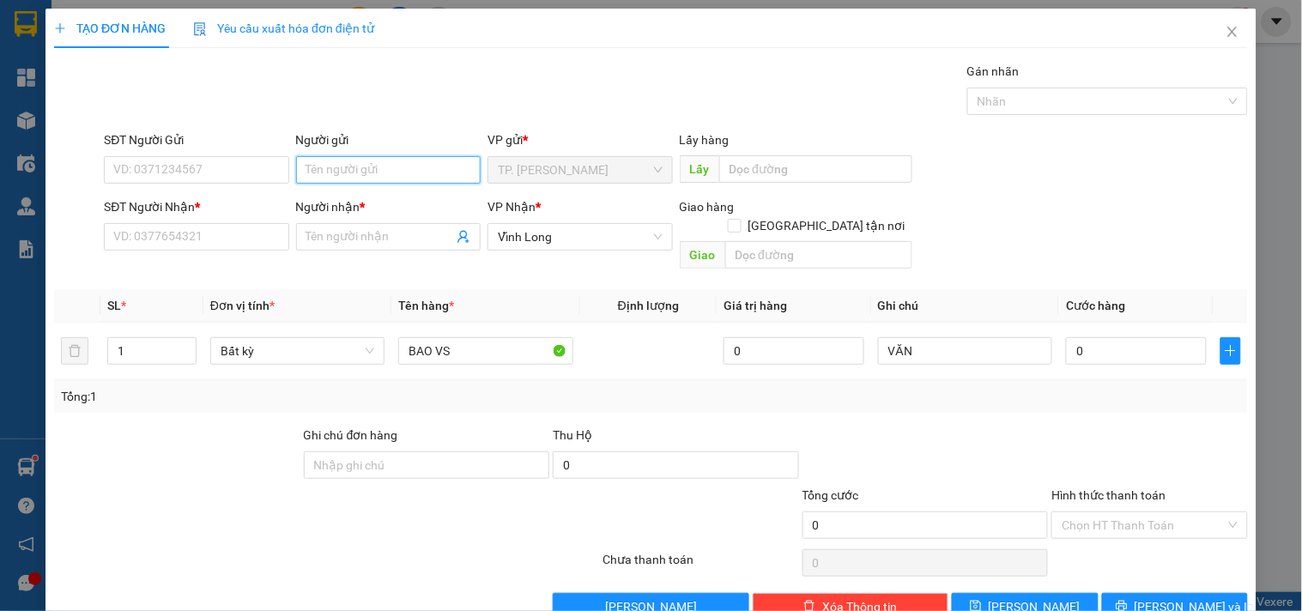
click at [362, 161] on input "Người gửi" at bounding box center [388, 169] width 184 height 27
type input "B"
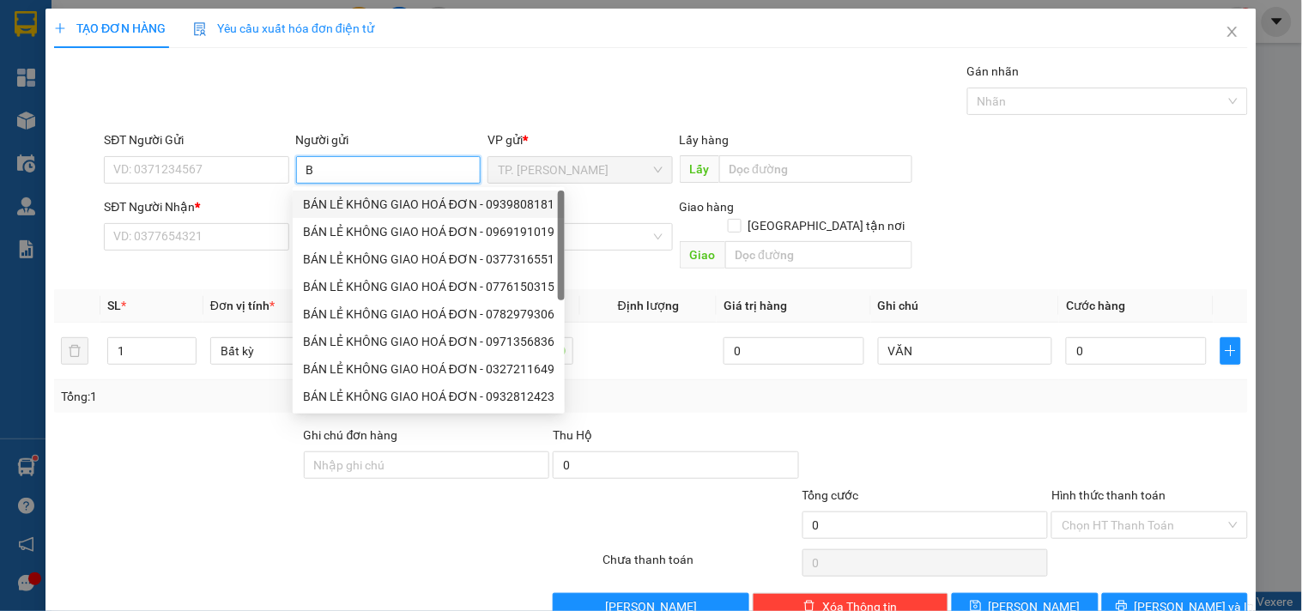
click at [332, 202] on div "BÁN LẺ KHÔNG GIAO HOÁ ĐƠN - 0939808181" at bounding box center [428, 204] width 251 height 19
type input "0939808181"
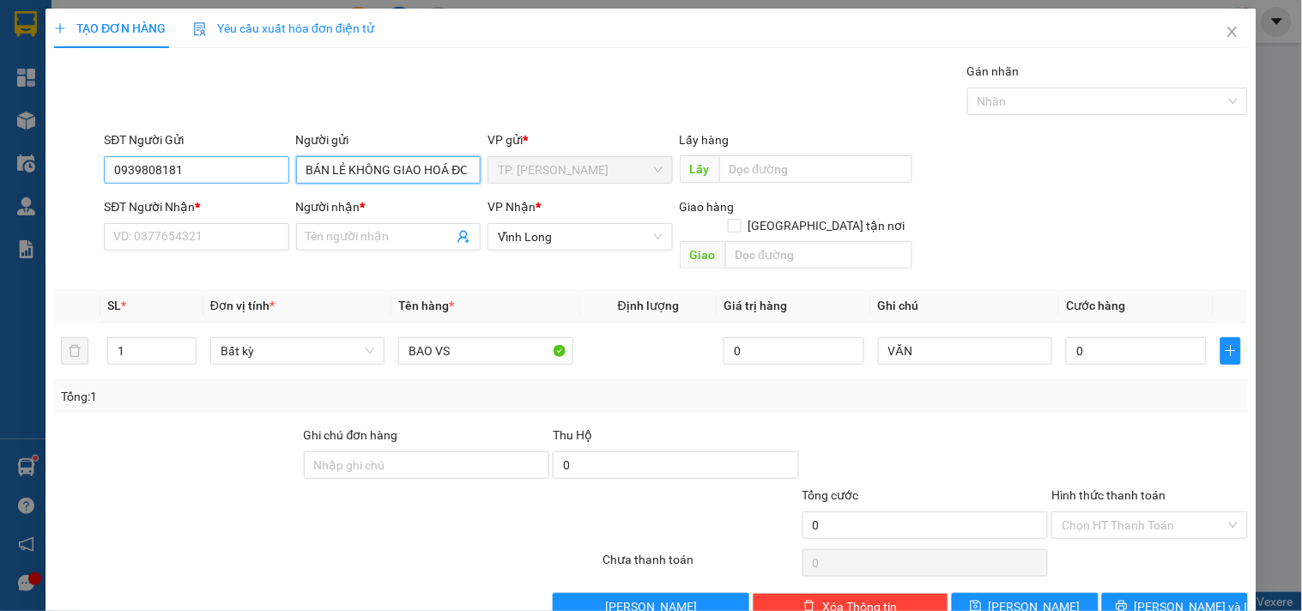
type input "BÁN LẺ KHÔNG GIAO HOÁ ĐƠN"
click at [258, 173] on input "0939808181" at bounding box center [196, 169] width 184 height 27
type input "0"
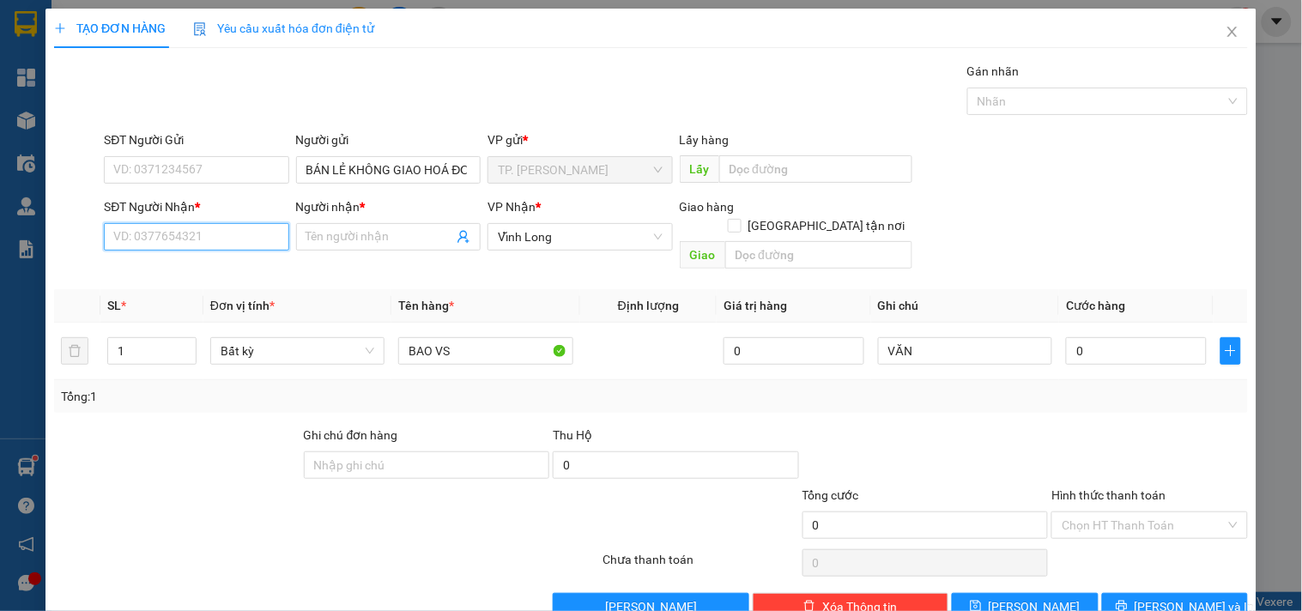
click at [149, 232] on input "SĐT Người Nhận *" at bounding box center [196, 236] width 184 height 27
click at [169, 269] on div "0908015557 - TRỌNG" at bounding box center [194, 271] width 162 height 19
type input "0908015557"
type input "TRỌNG"
type input "0908015557"
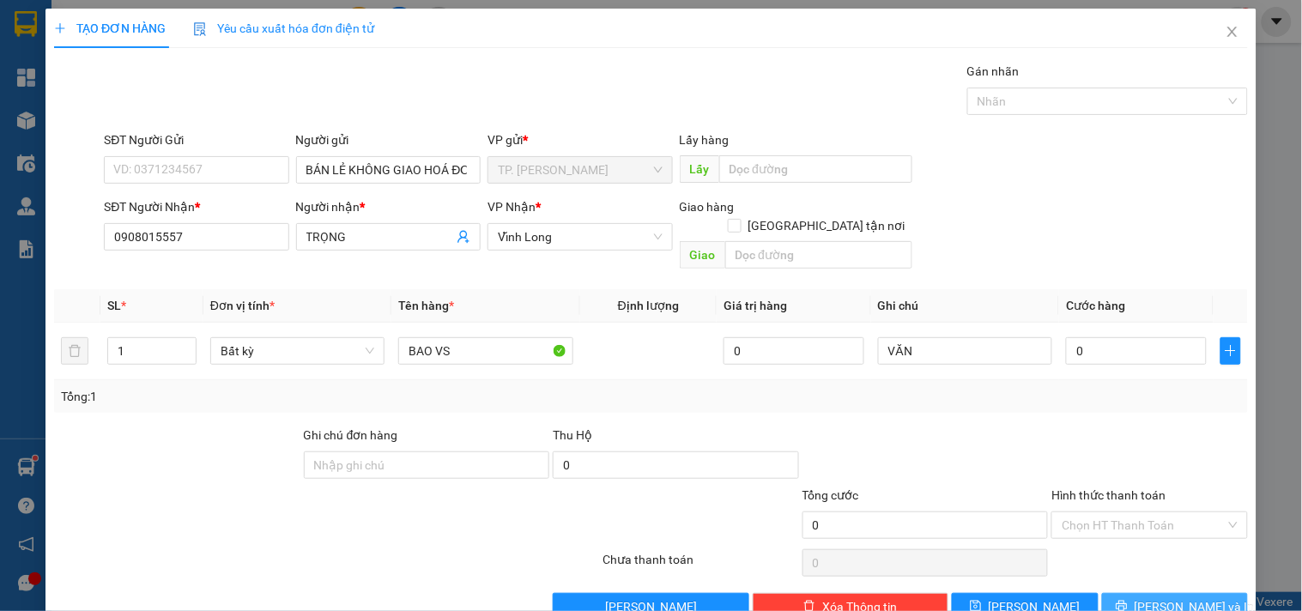
click at [1178, 597] on span "[PERSON_NAME] và In" at bounding box center [1194, 606] width 120 height 19
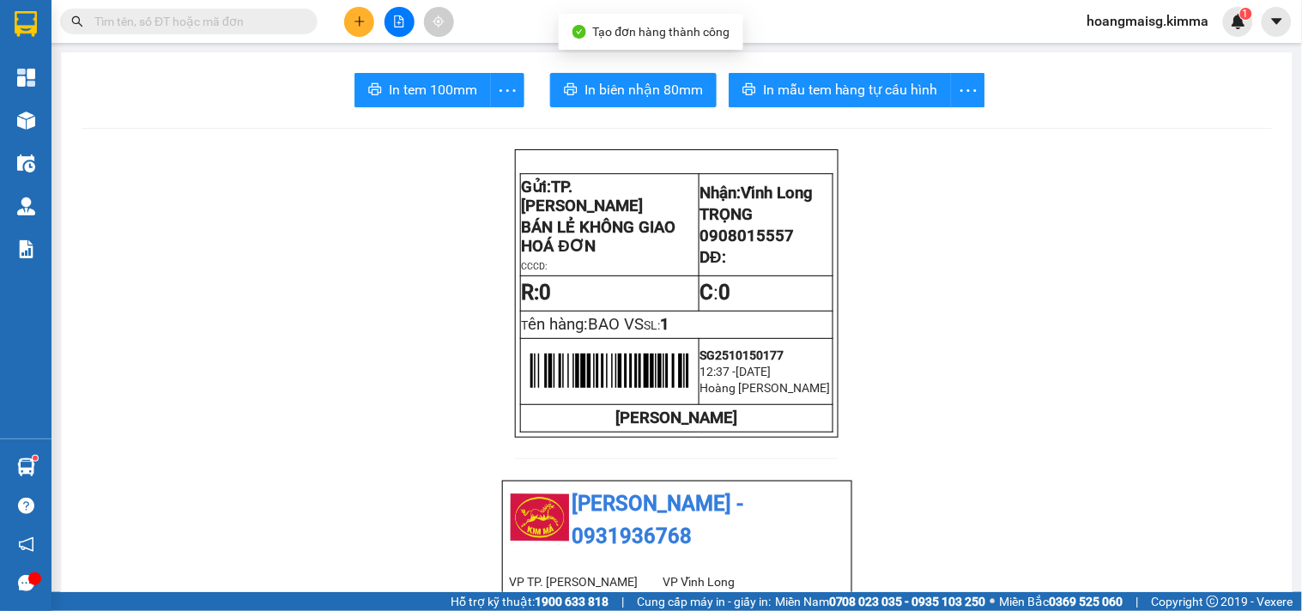
click at [644, 96] on span "In biên nhận 80mm" at bounding box center [643, 89] width 118 height 21
click at [430, 98] on span "In tem 100mm" at bounding box center [433, 89] width 88 height 21
click at [362, 24] on icon "plus" at bounding box center [360, 21] width 12 height 12
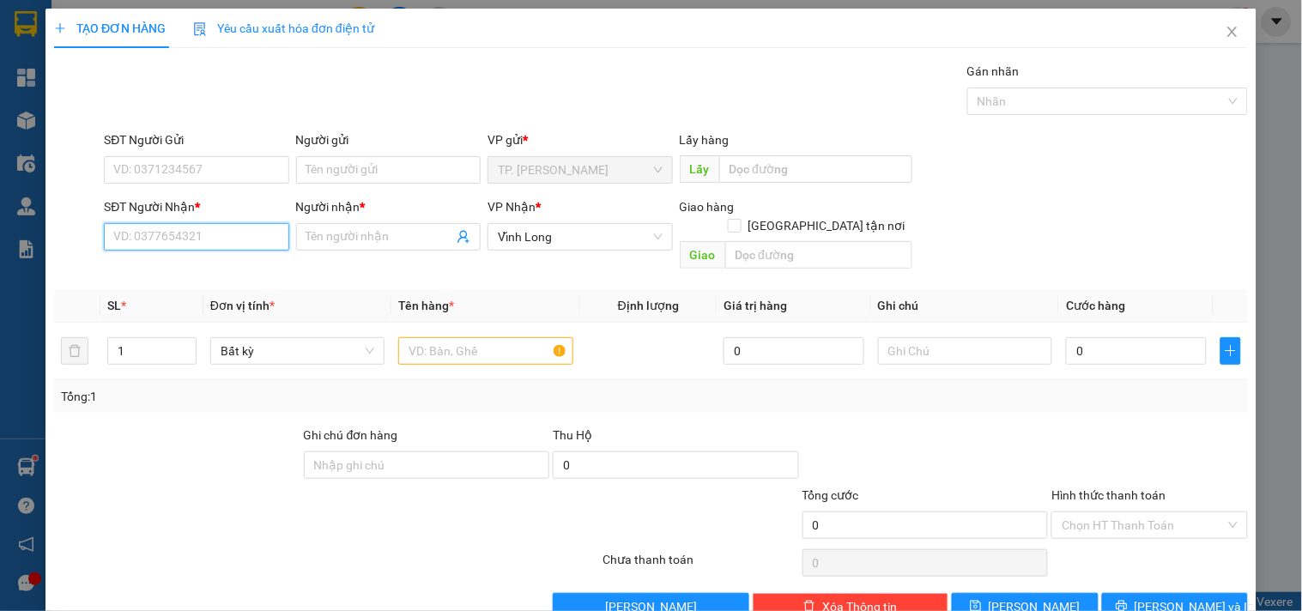
click at [221, 226] on input "SĐT Người Nhận *" at bounding box center [196, 236] width 184 height 27
type input "0"
click at [215, 273] on div "0777050193 - [PERSON_NAME]" at bounding box center [197, 271] width 169 height 19
type input "0777050193"
type input "[PERSON_NAME]"
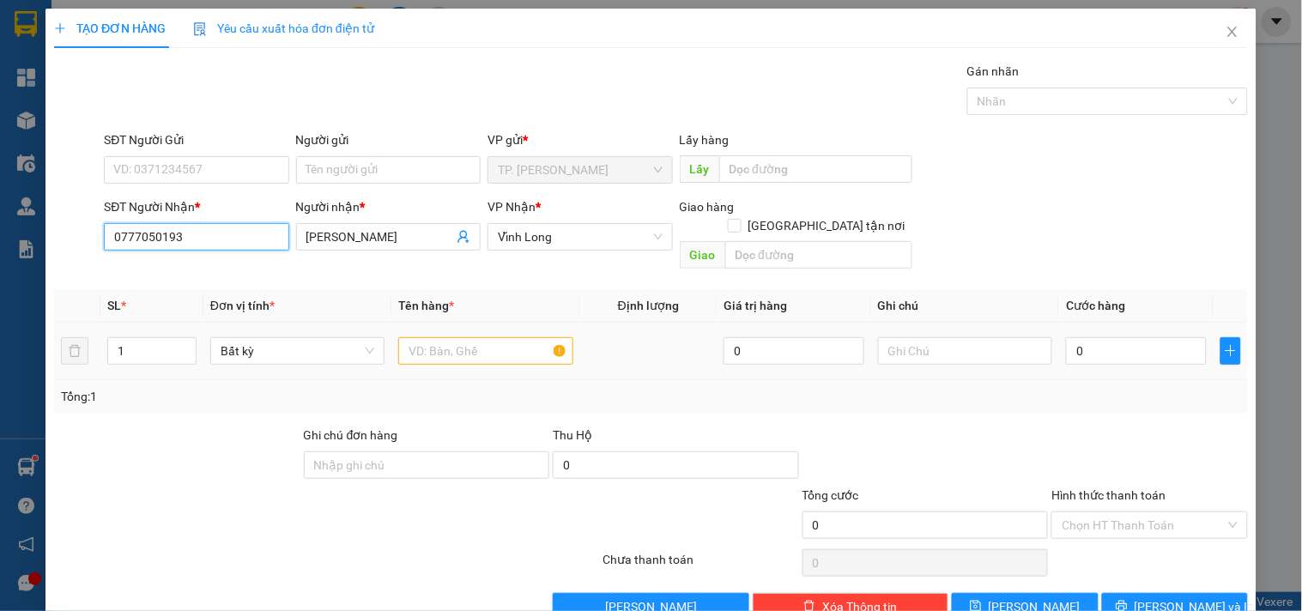
type input "0777050193"
click at [438, 337] on input "text" at bounding box center [485, 350] width 174 height 27
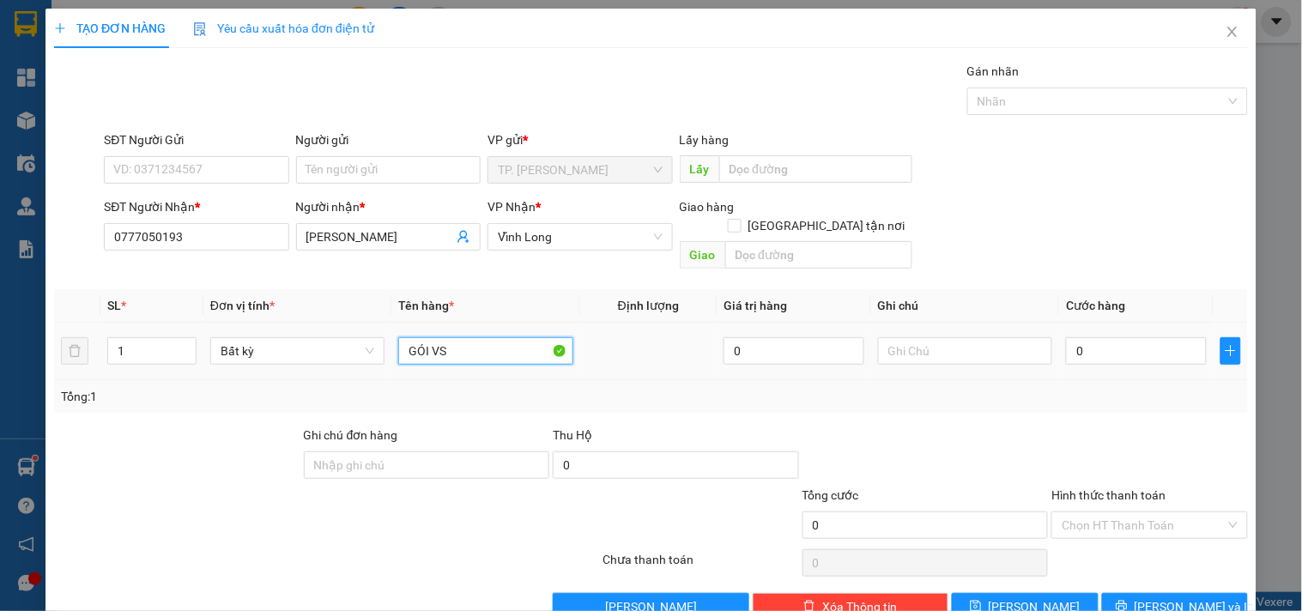
type input "GÓI VS"
type input "VĂN"
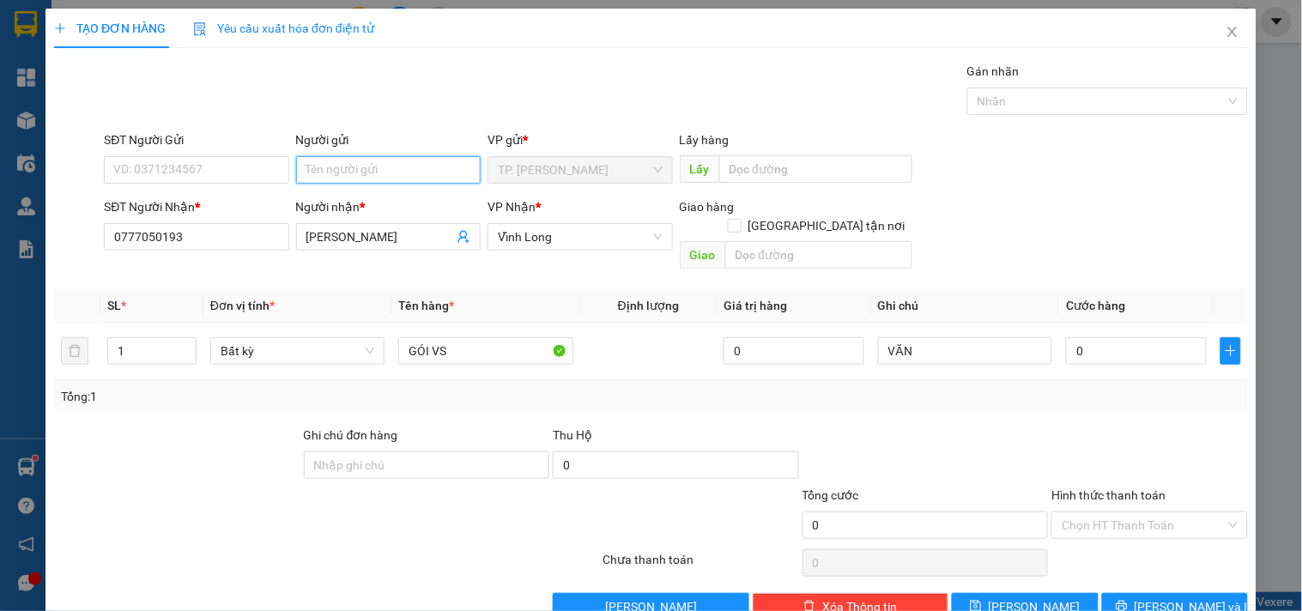
type input "B"
click at [412, 172] on input "B" at bounding box center [388, 169] width 184 height 27
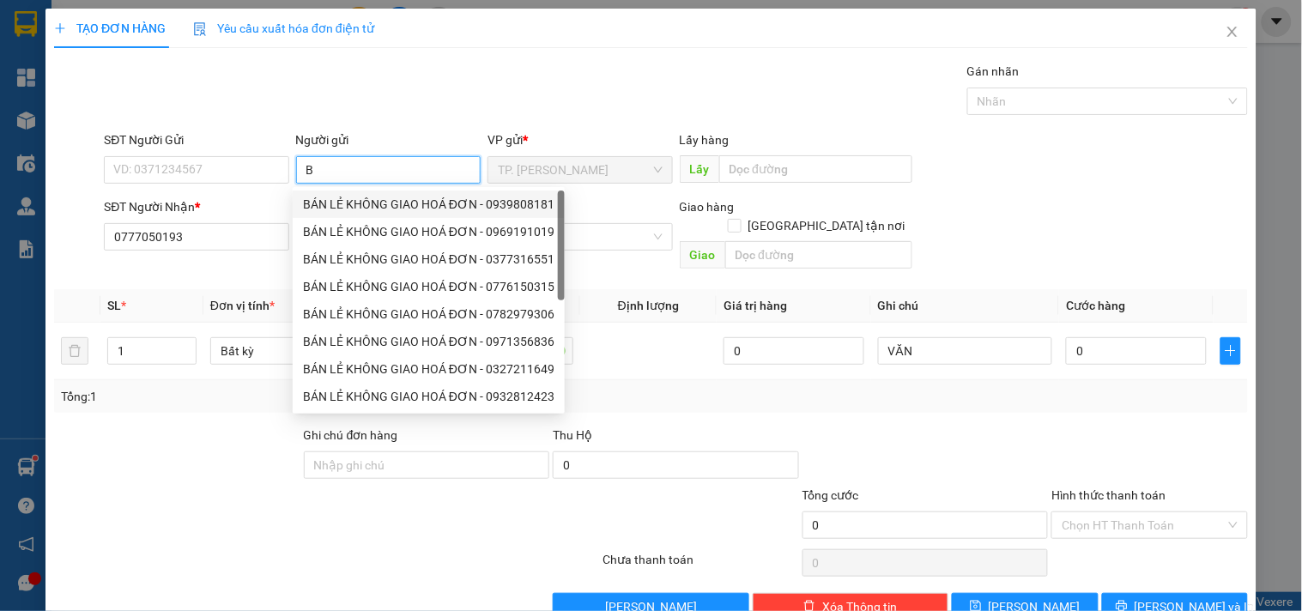
click at [366, 202] on div "BÁN LẺ KHÔNG GIAO HOÁ ĐƠN - 0939808181" at bounding box center [428, 204] width 251 height 19
type input "0939808181"
type input "BÁN LẺ KHÔNG GIAO HOÁ ĐƠN"
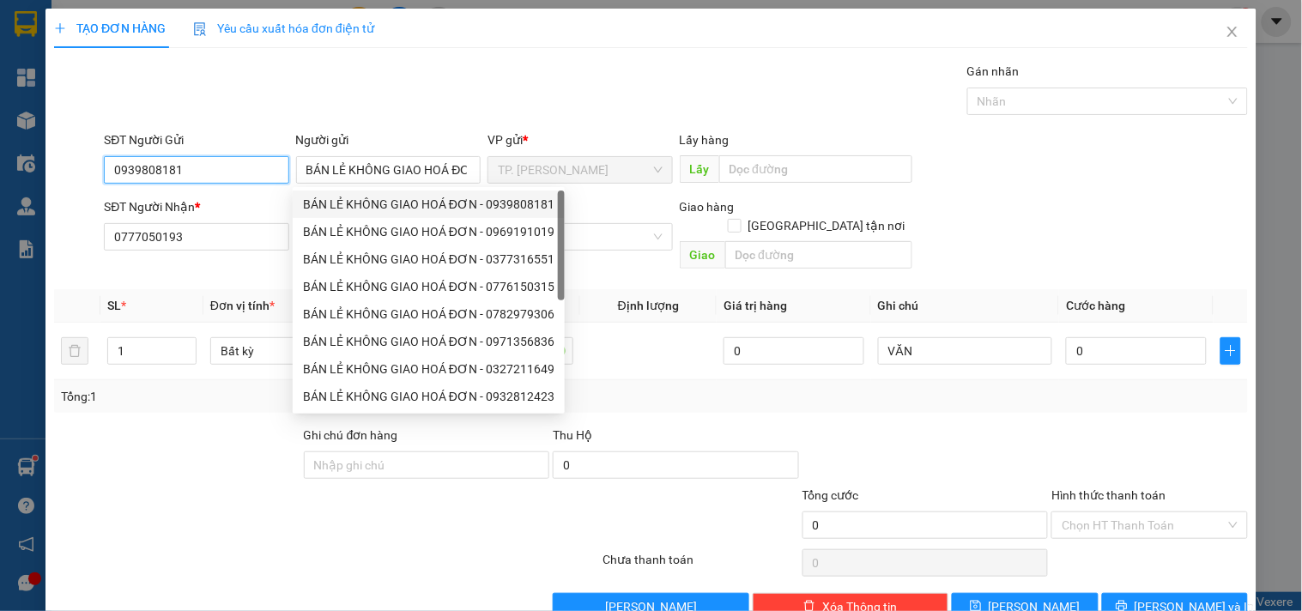
drag, startPoint x: 252, startPoint y: 173, endPoint x: 246, endPoint y: 161, distance: 13.4
click at [251, 170] on input "0939808181" at bounding box center [196, 169] width 184 height 27
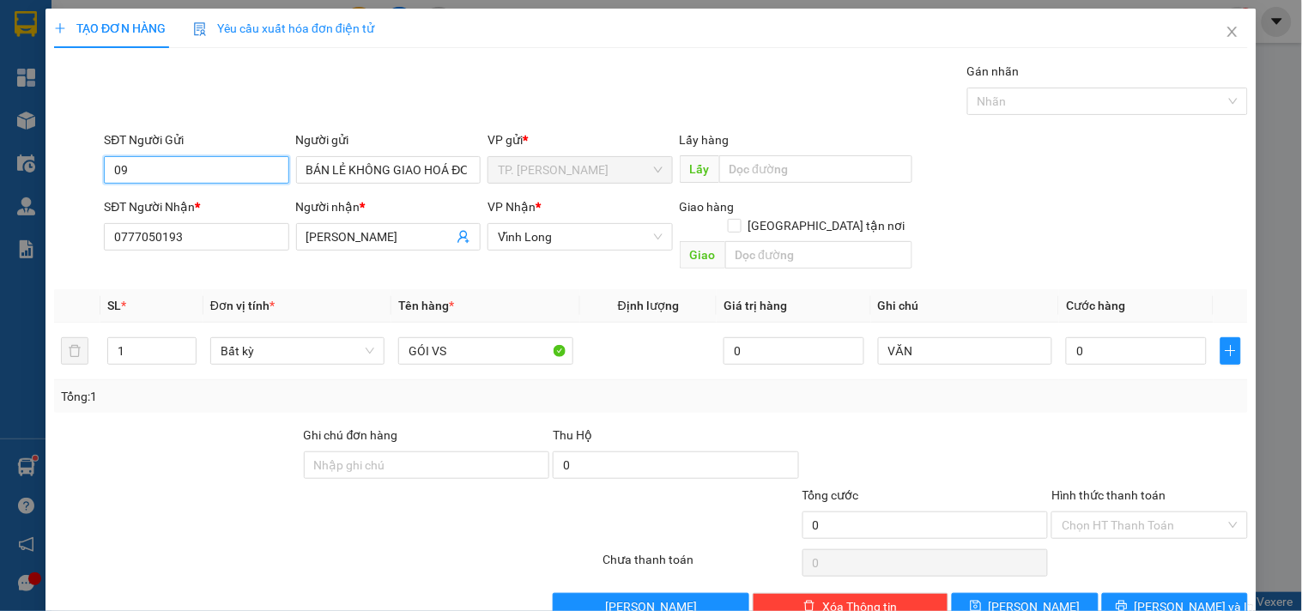
type input "0"
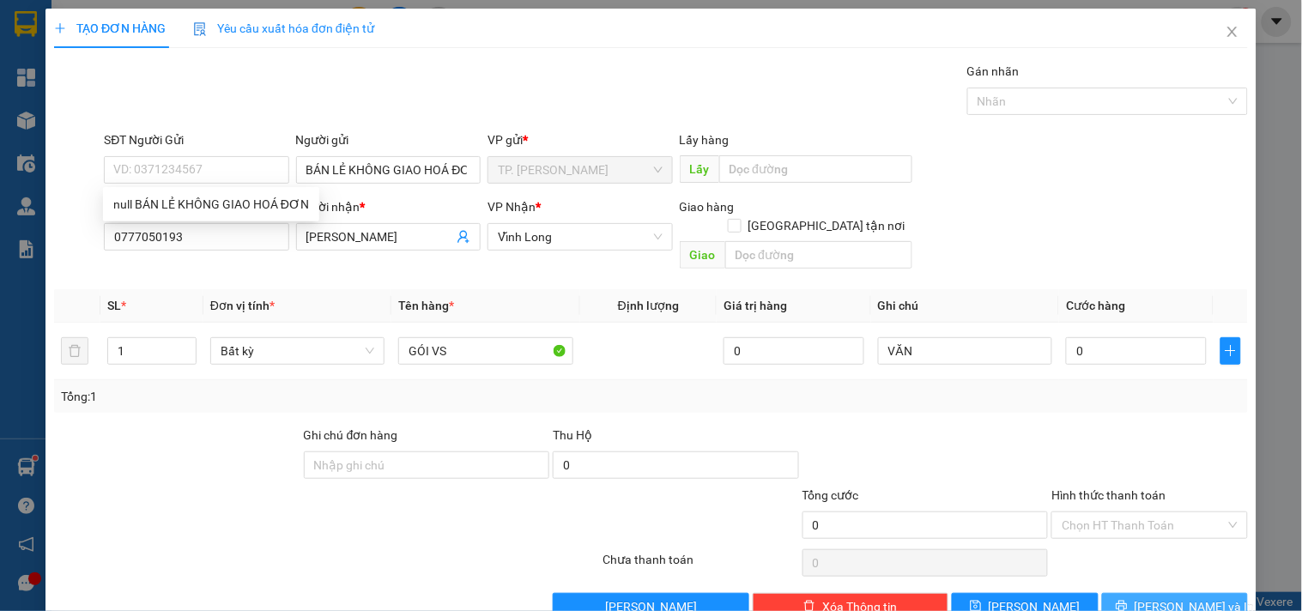
click at [1165, 597] on span "[PERSON_NAME] và In" at bounding box center [1194, 606] width 120 height 19
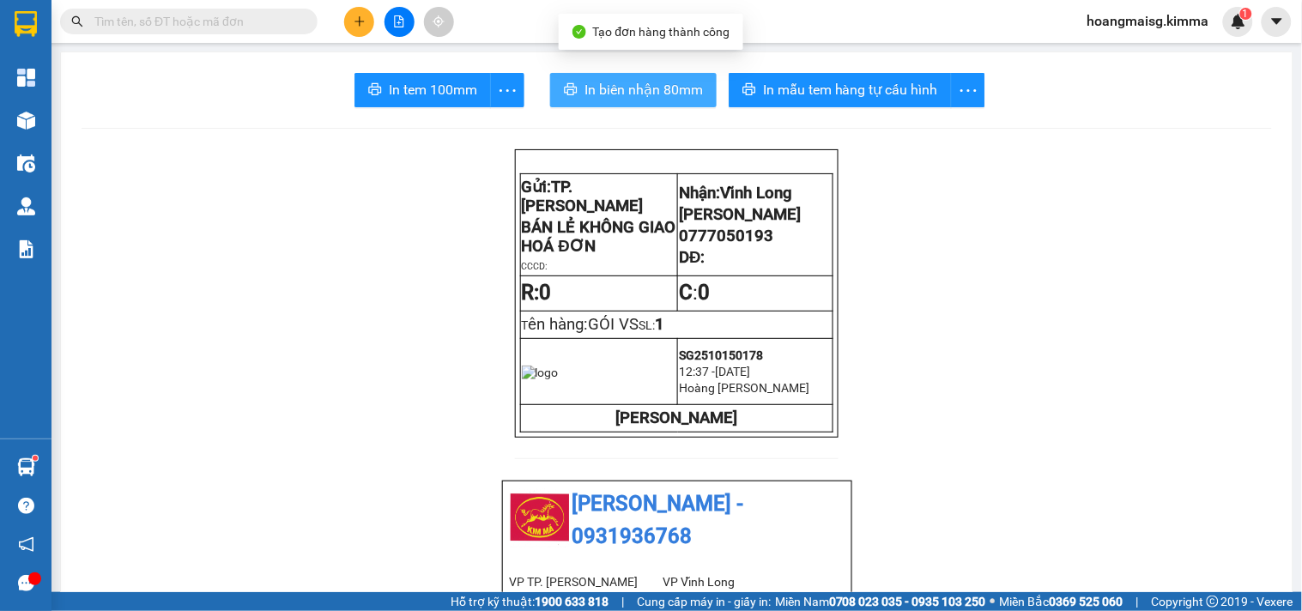
click at [638, 88] on span "In biên nhận 80mm" at bounding box center [643, 89] width 118 height 21
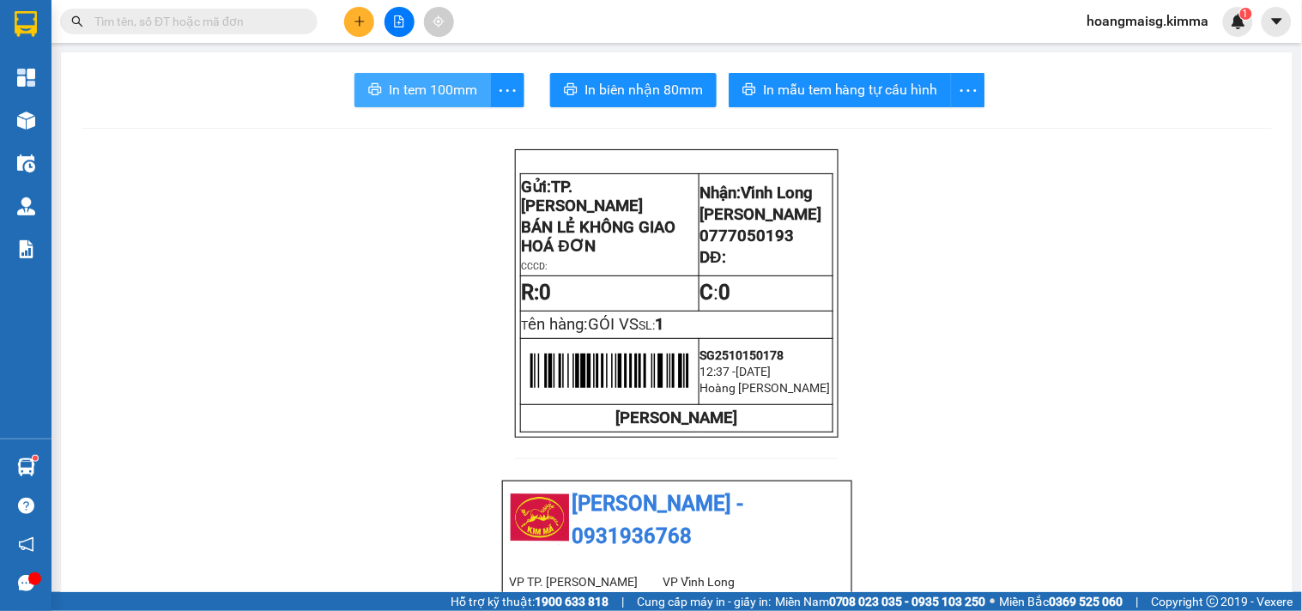
click at [391, 79] on span "In tem 100mm" at bounding box center [433, 89] width 88 height 21
click at [185, 24] on input "text" at bounding box center [195, 21] width 202 height 19
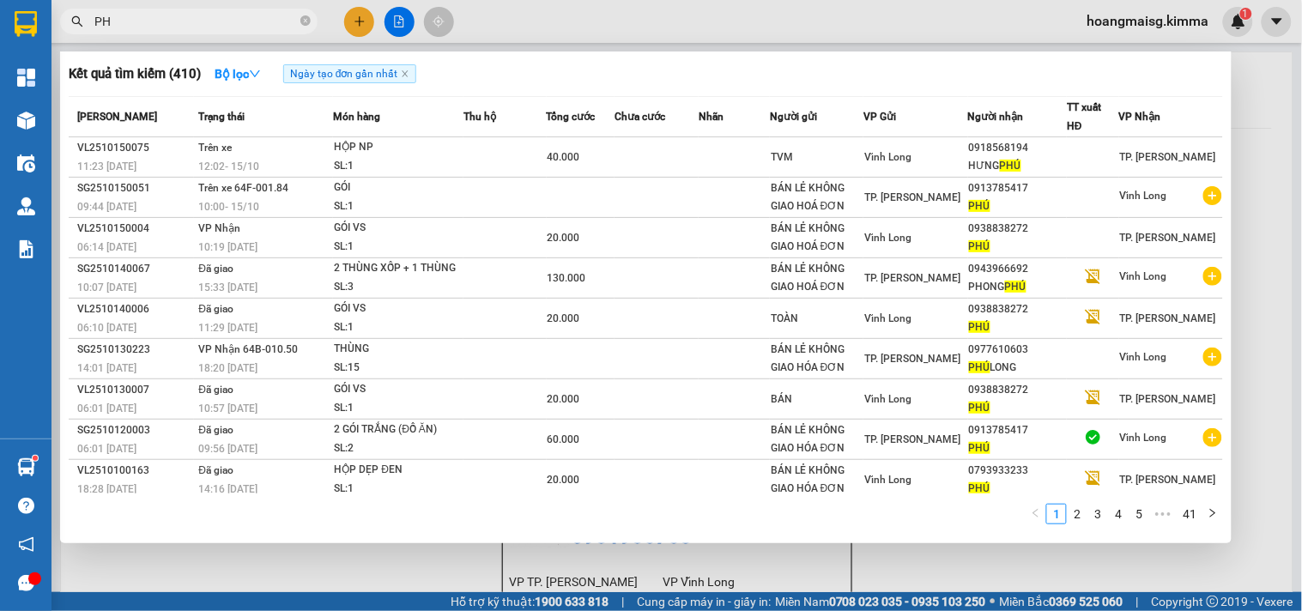
type input "P"
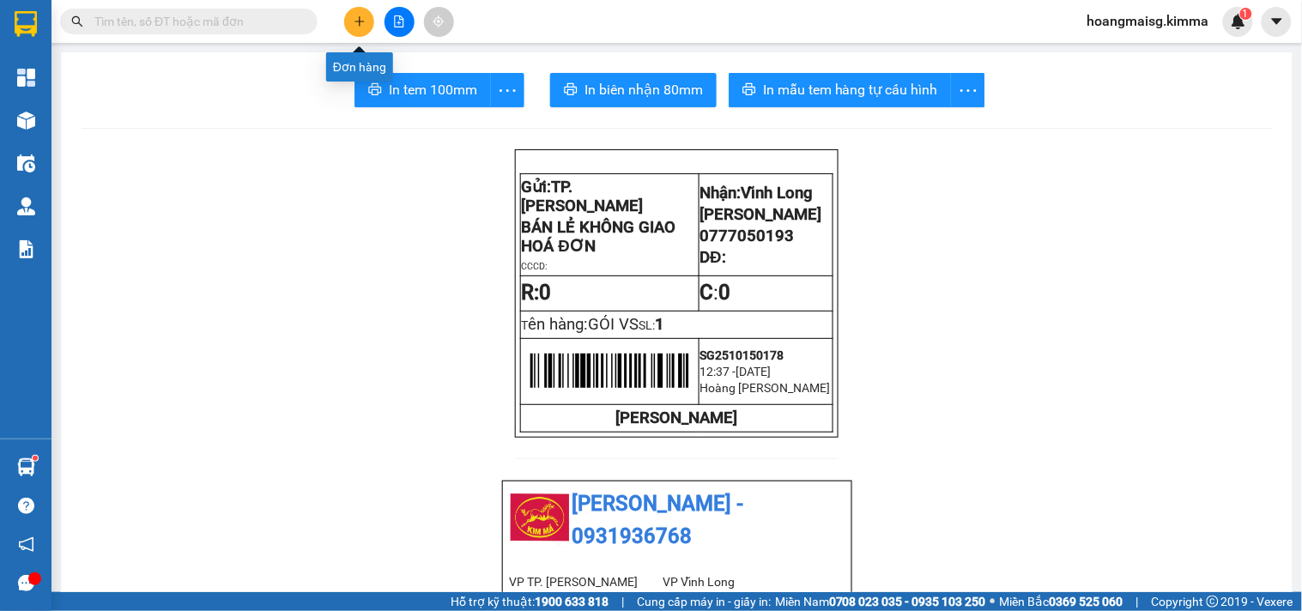
click at [355, 17] on icon "plus" at bounding box center [360, 21] width 12 height 12
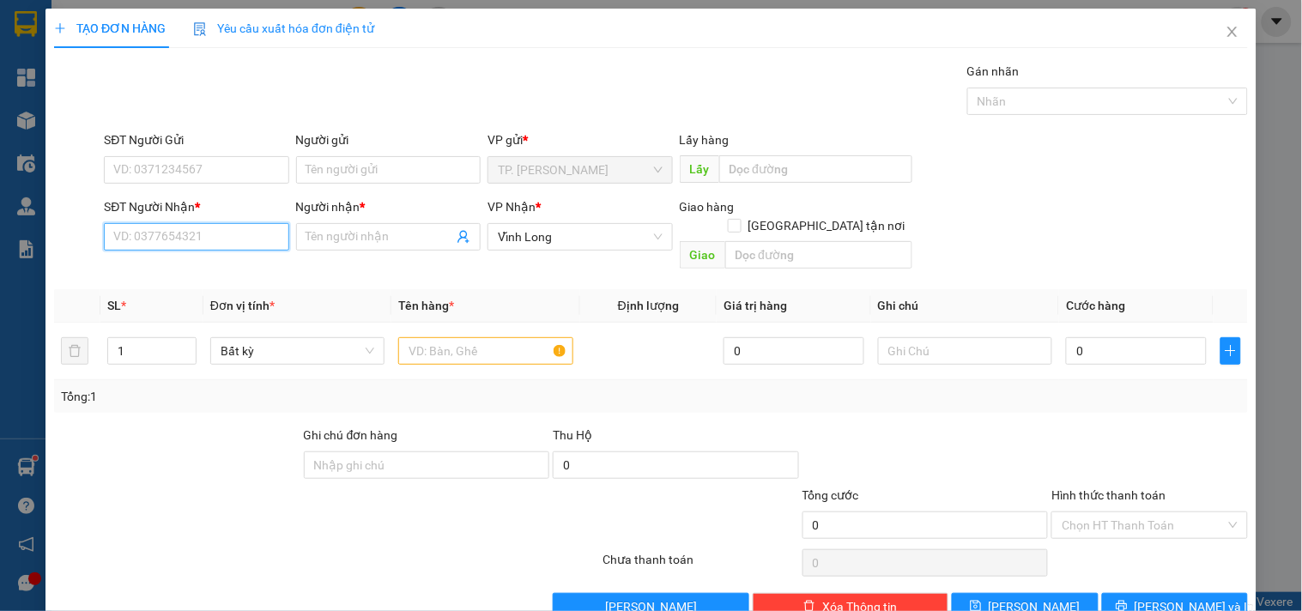
click at [213, 238] on input "SĐT Người Nhận *" at bounding box center [196, 236] width 184 height 27
click at [209, 268] on div "0901002591 - CHỊ THÚY" at bounding box center [194, 271] width 162 height 19
type input "0901002591"
type input "CHỊ THÚY"
type input "0901002591"
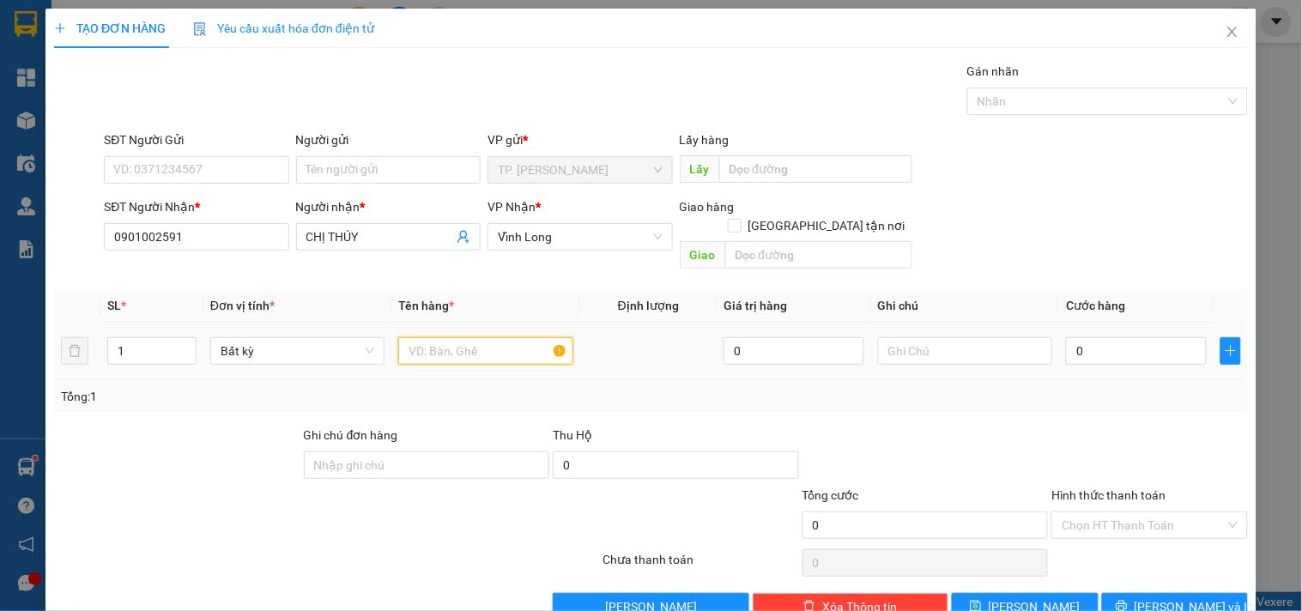
click at [425, 337] on input "text" at bounding box center [485, 350] width 174 height 27
type input "H"
type input "HỘP KEO VÀNG"
type input "VĂN"
click at [463, 148] on div "Người gửi" at bounding box center [388, 139] width 184 height 19
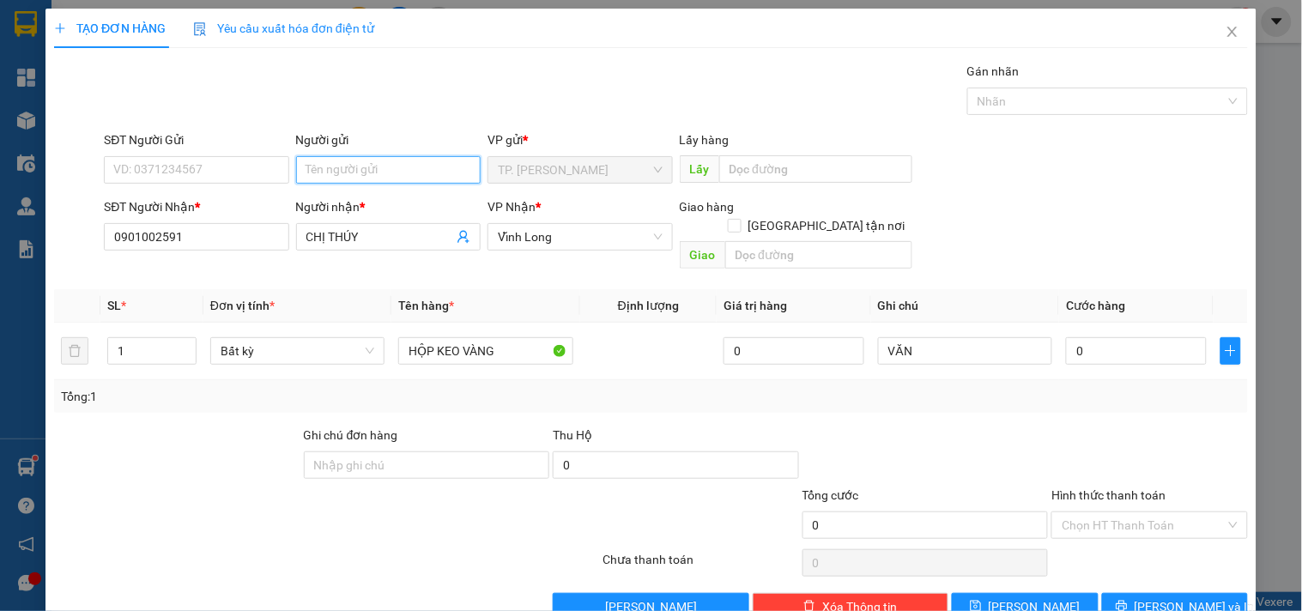
click at [463, 156] on input "Người gửi" at bounding box center [388, 169] width 184 height 27
click at [399, 160] on input "Người gửi" at bounding box center [388, 169] width 184 height 27
type input "B"
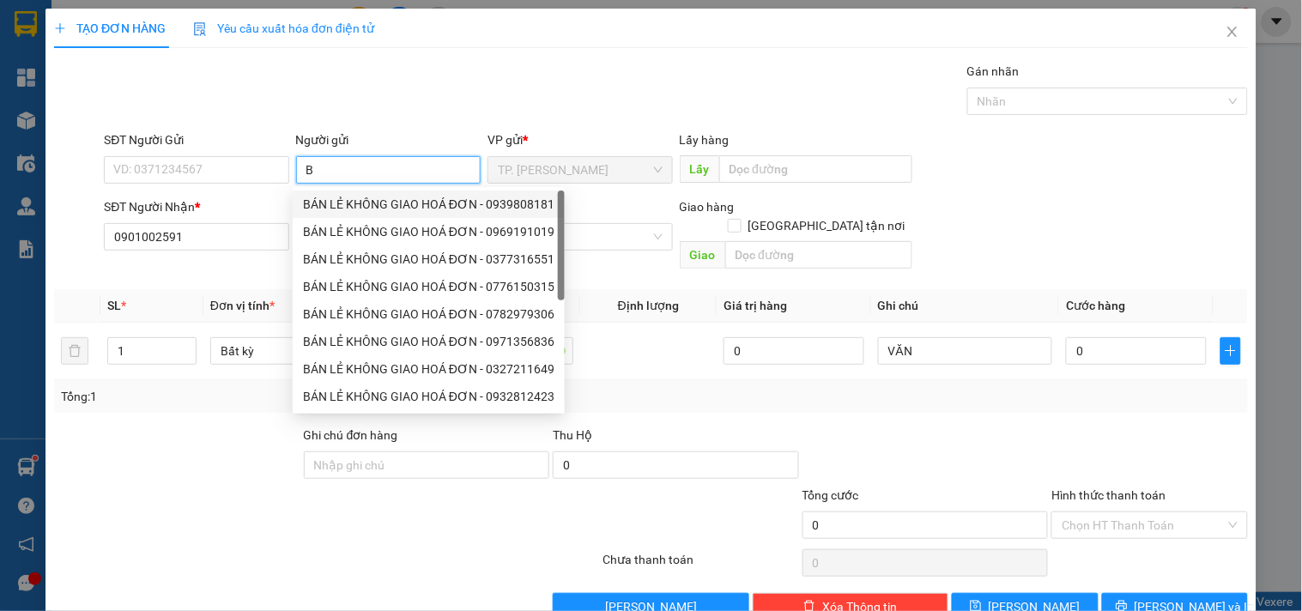
drag, startPoint x: 366, startPoint y: 196, endPoint x: 318, endPoint y: 193, distance: 48.1
click at [366, 196] on div "BÁN LẺ KHÔNG GIAO HOÁ ĐƠN - 0939808181" at bounding box center [428, 204] width 251 height 19
type input "0939808181"
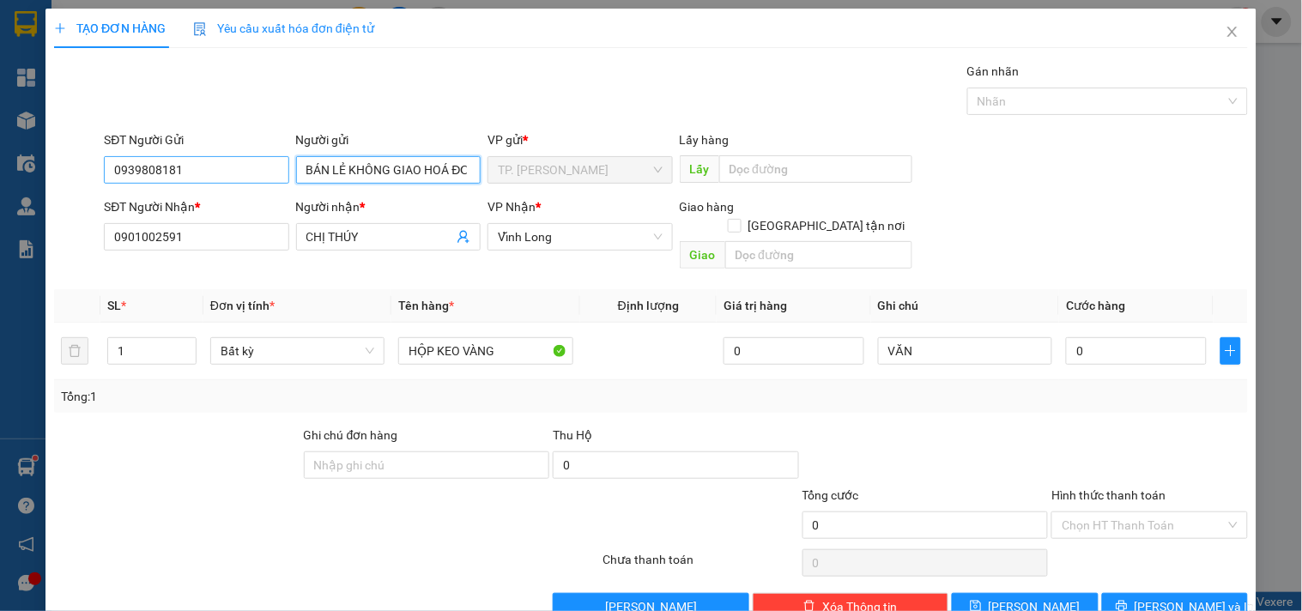
type input "BÁN LẺ KHÔNG GIAO HOÁ ĐƠN"
click at [247, 180] on input "0939808181" at bounding box center [196, 169] width 184 height 27
type input "0"
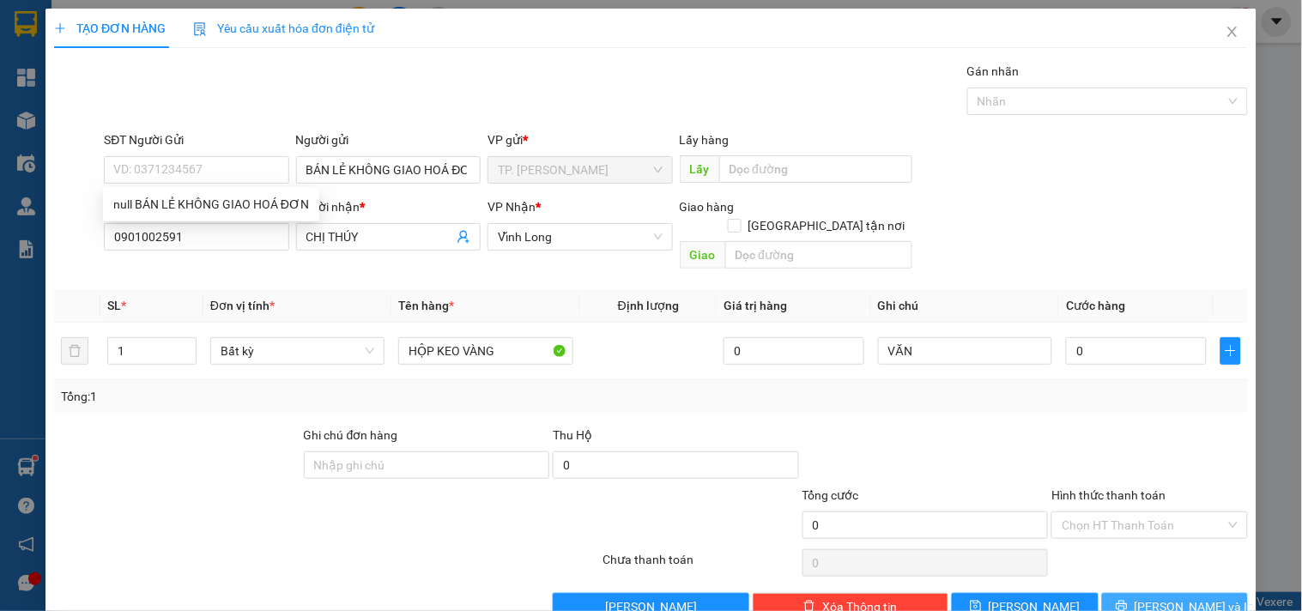
click at [1146, 597] on span "[PERSON_NAME] và In" at bounding box center [1194, 606] width 120 height 19
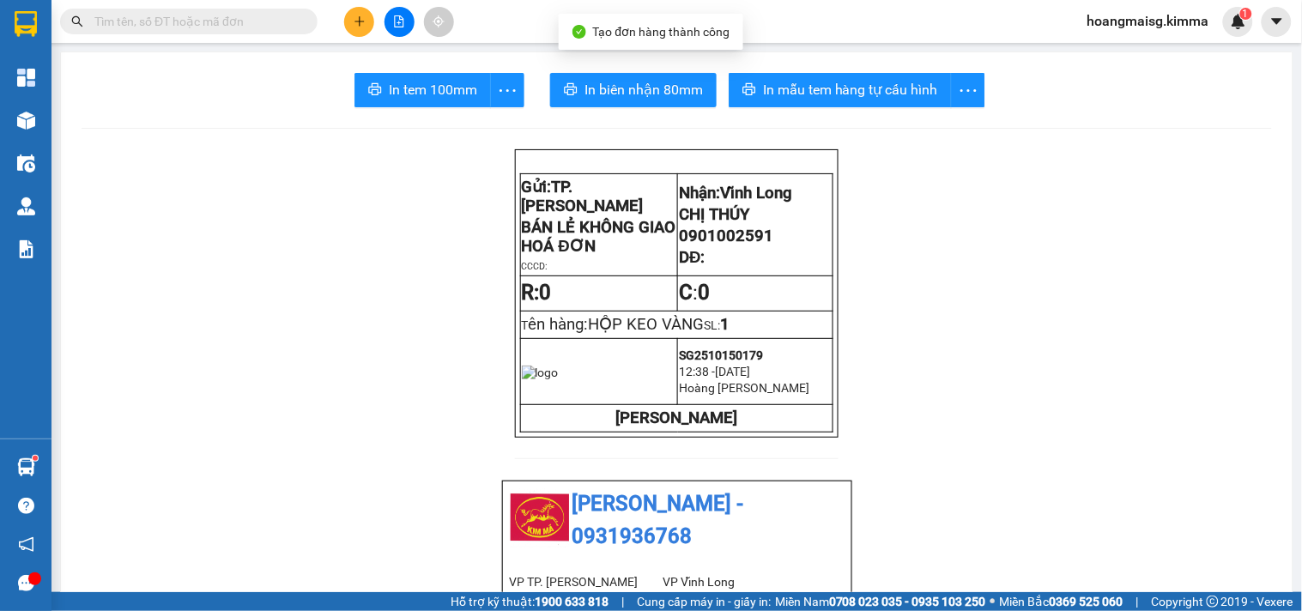
drag, startPoint x: 648, startPoint y: 115, endPoint x: 648, endPoint y: 98, distance: 17.2
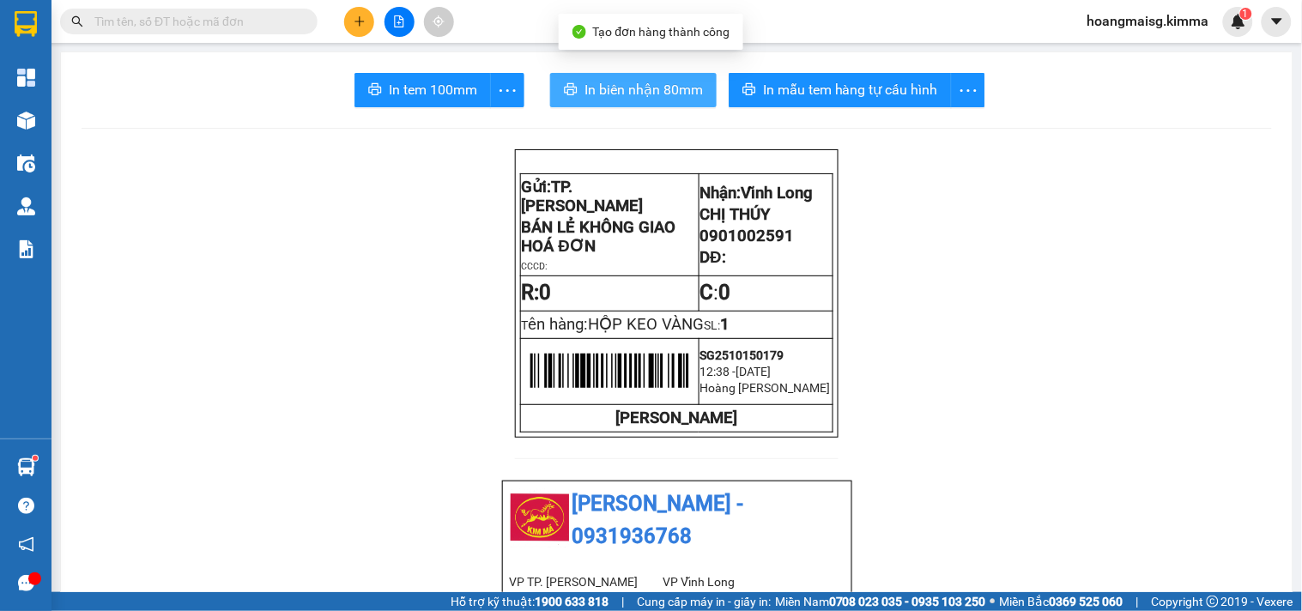
click at [648, 97] on span "In biên nhận 80mm" at bounding box center [643, 89] width 118 height 21
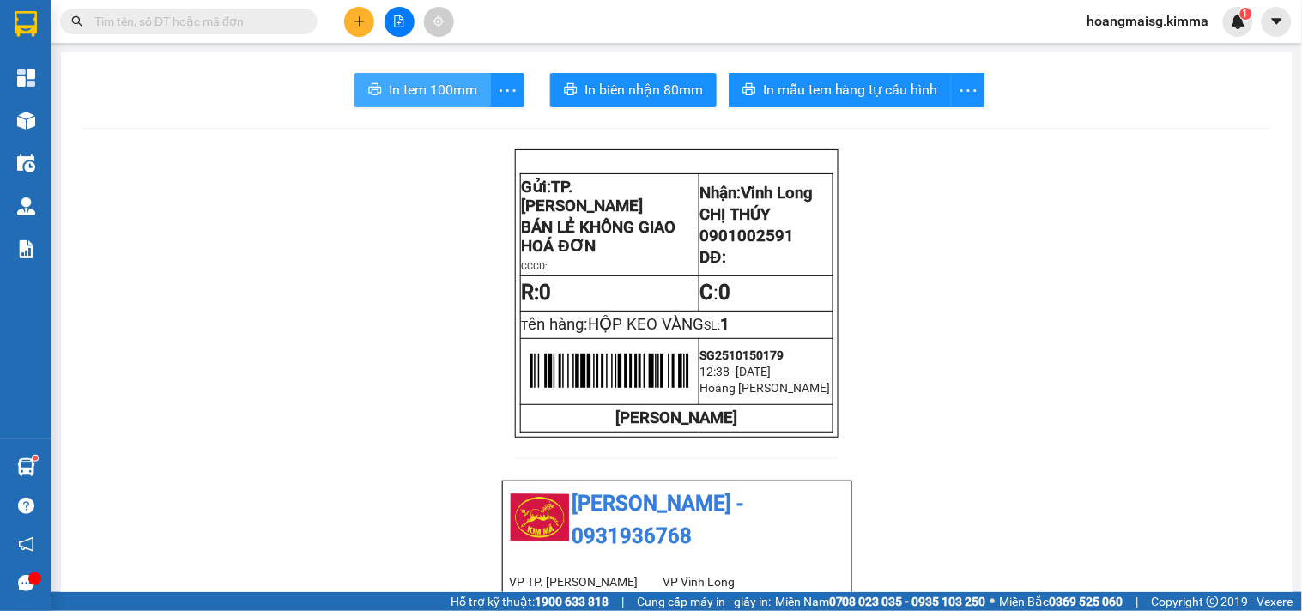
click at [400, 92] on span "In tem 100mm" at bounding box center [433, 89] width 88 height 21
click at [365, 15] on button at bounding box center [359, 22] width 30 height 30
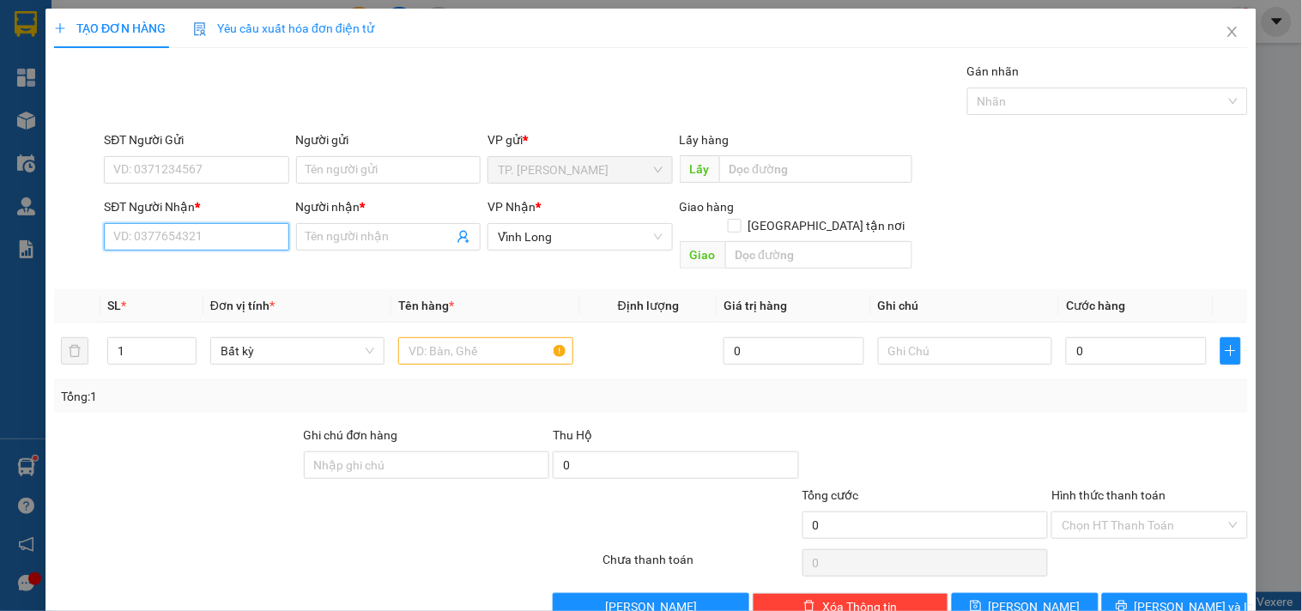
click at [209, 244] on input "SĐT Người Nhận *" at bounding box center [196, 236] width 184 height 27
click at [185, 271] on div "0848231353 - QUYÊN" at bounding box center [194, 271] width 162 height 19
type input "0848231353"
type input "QUYÊN"
type input "0848231353"
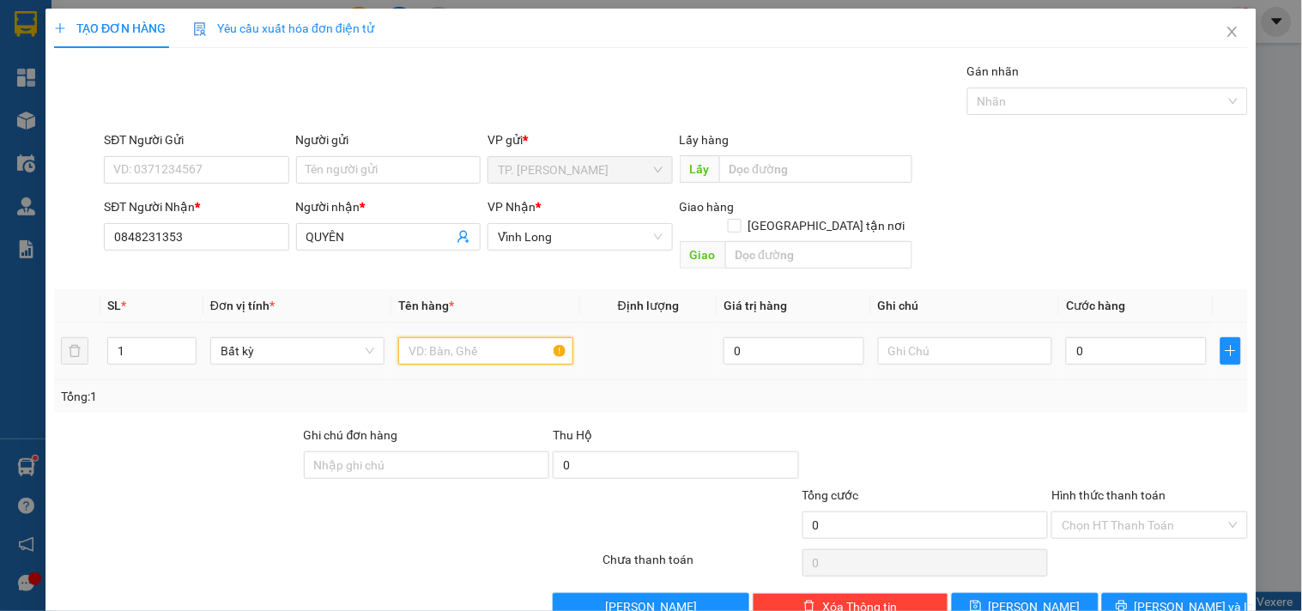
click at [460, 339] on input "text" at bounding box center [485, 350] width 174 height 27
type input "HỘP KEO VÀNG"
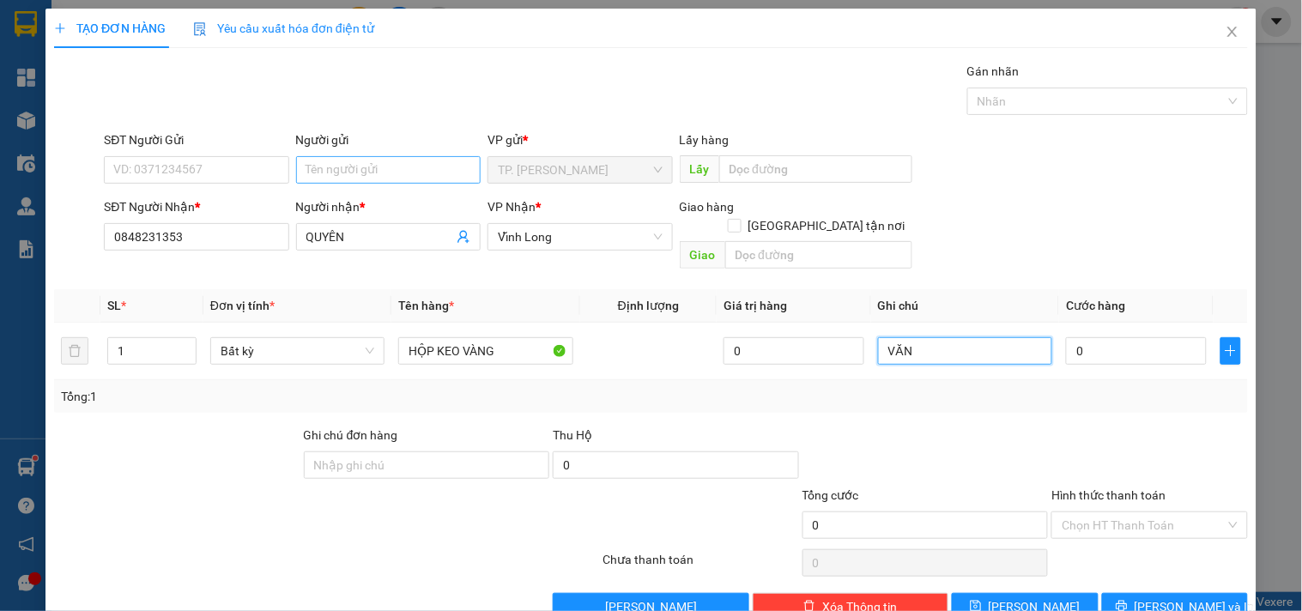
type input "VĂN"
click at [344, 166] on input "Người gửi" at bounding box center [388, 169] width 184 height 27
type input "B"
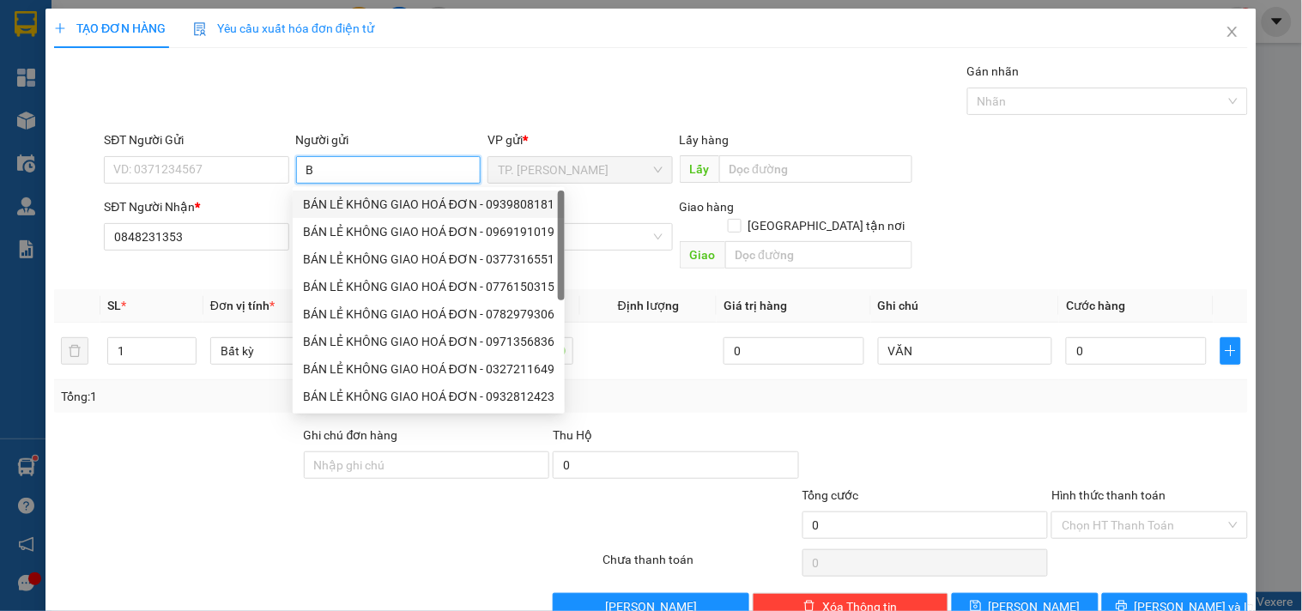
click at [362, 197] on div "BÁN LẺ KHÔNG GIAO HOÁ ĐƠN - 0939808181" at bounding box center [428, 204] width 251 height 19
type input "0939808181"
type input "BÁN LẺ KHÔNG GIAO HOÁ ĐƠN"
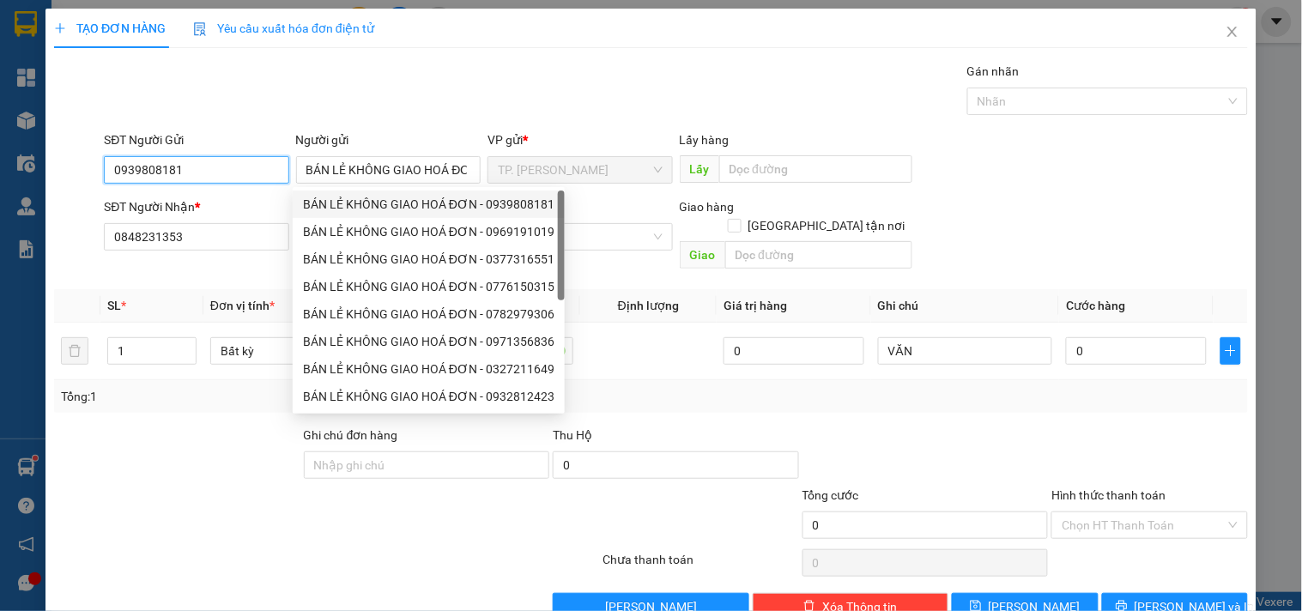
click at [209, 166] on input "0939808181" at bounding box center [196, 169] width 184 height 27
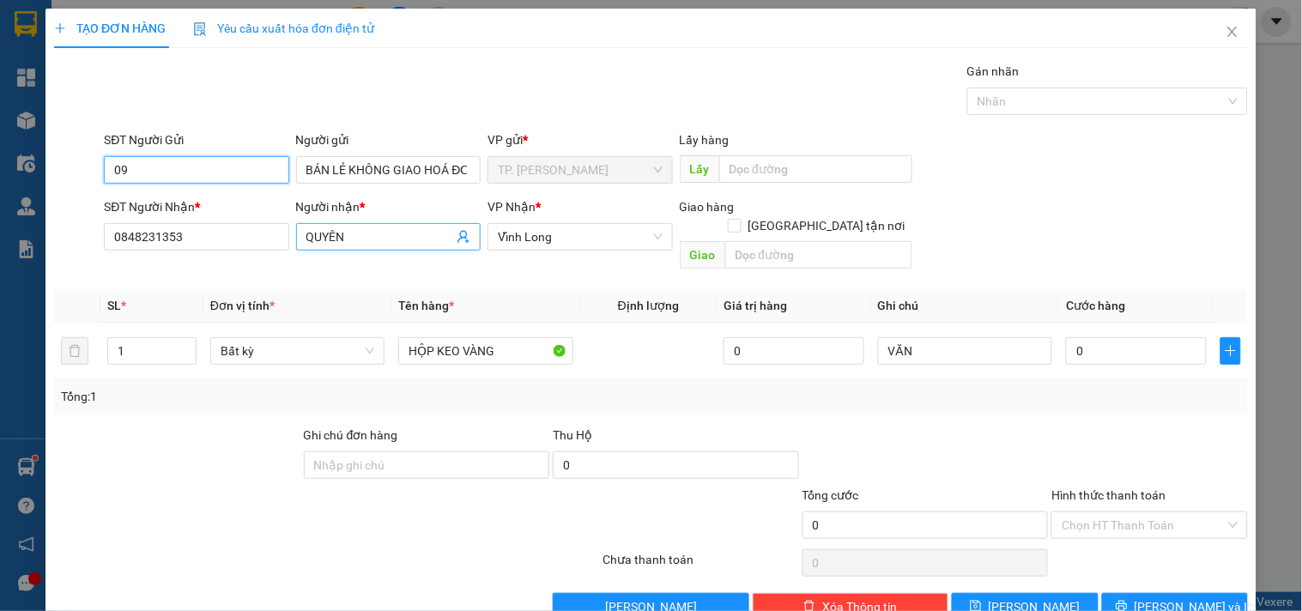
type input "0"
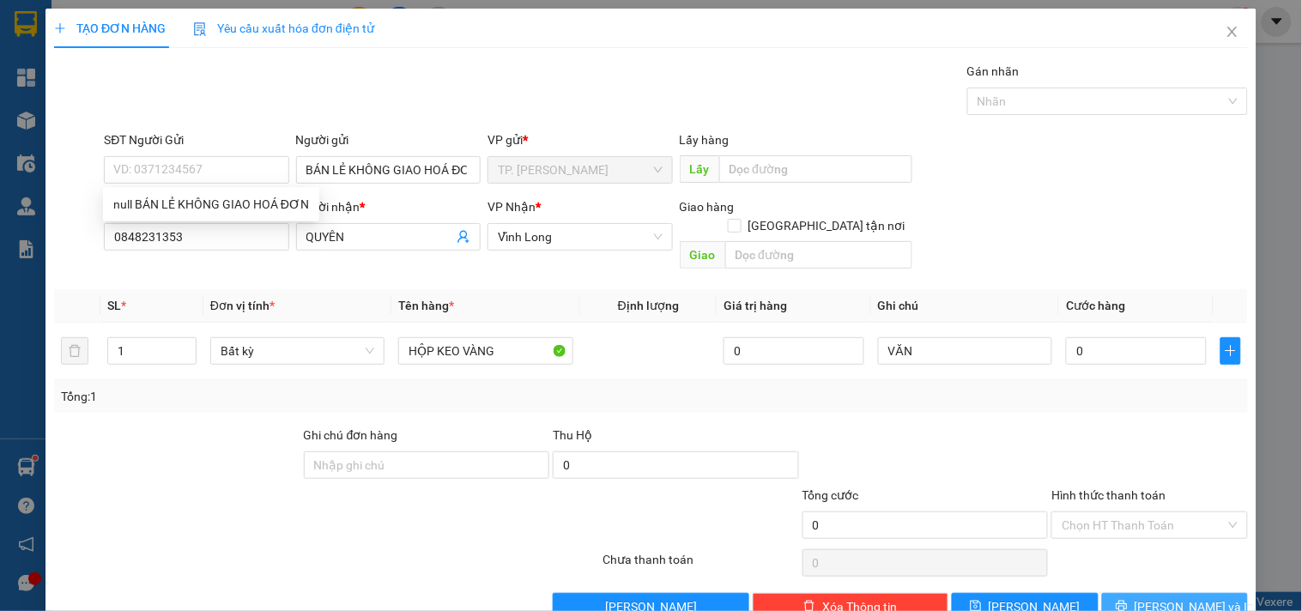
click at [1152, 597] on span "[PERSON_NAME] và In" at bounding box center [1194, 606] width 120 height 19
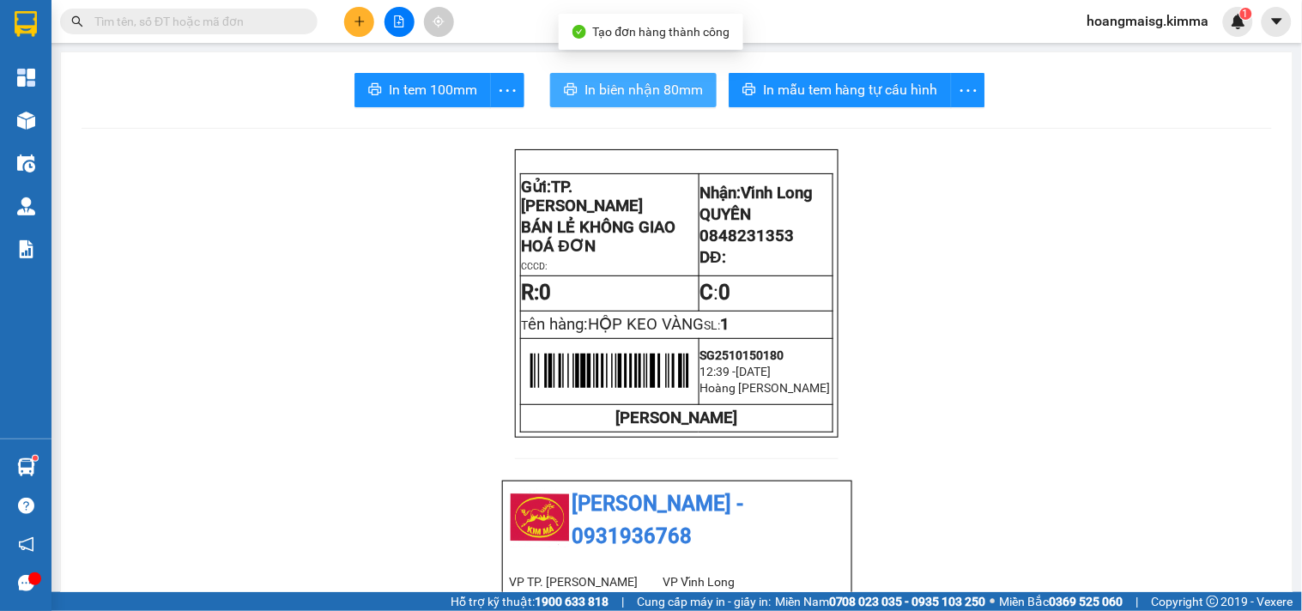
click at [652, 94] on span "In biên nhận 80mm" at bounding box center [643, 89] width 118 height 21
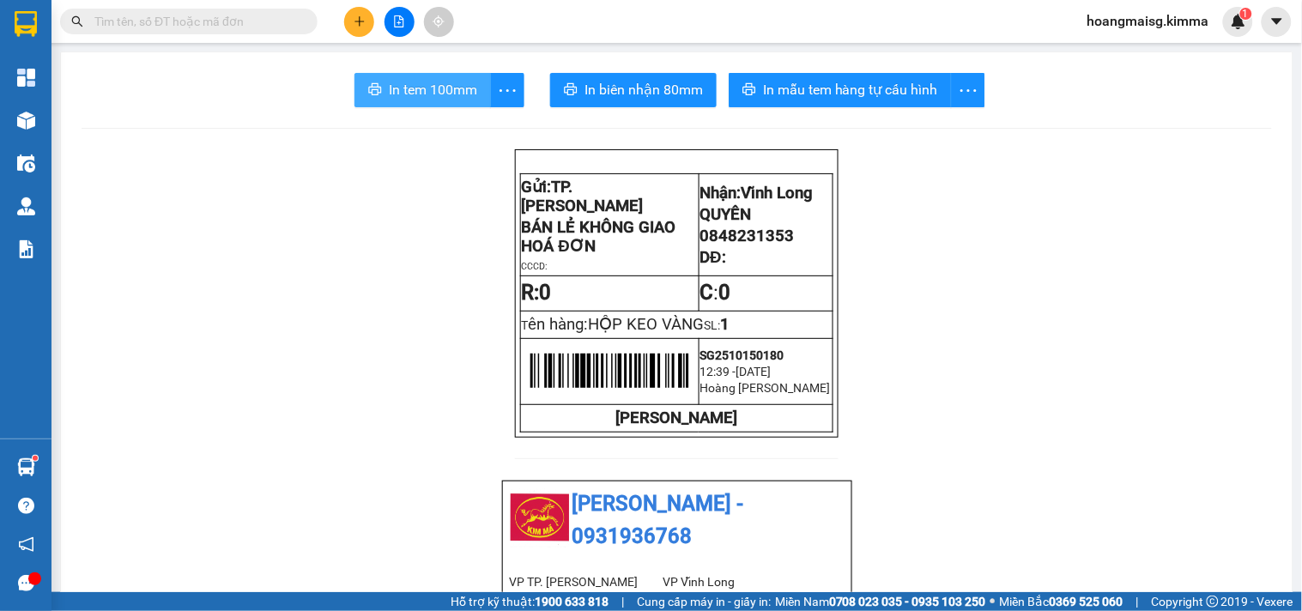
click at [409, 92] on span "In tem 100mm" at bounding box center [433, 89] width 88 height 21
